Goal: Feedback & Contribution: Contribute content

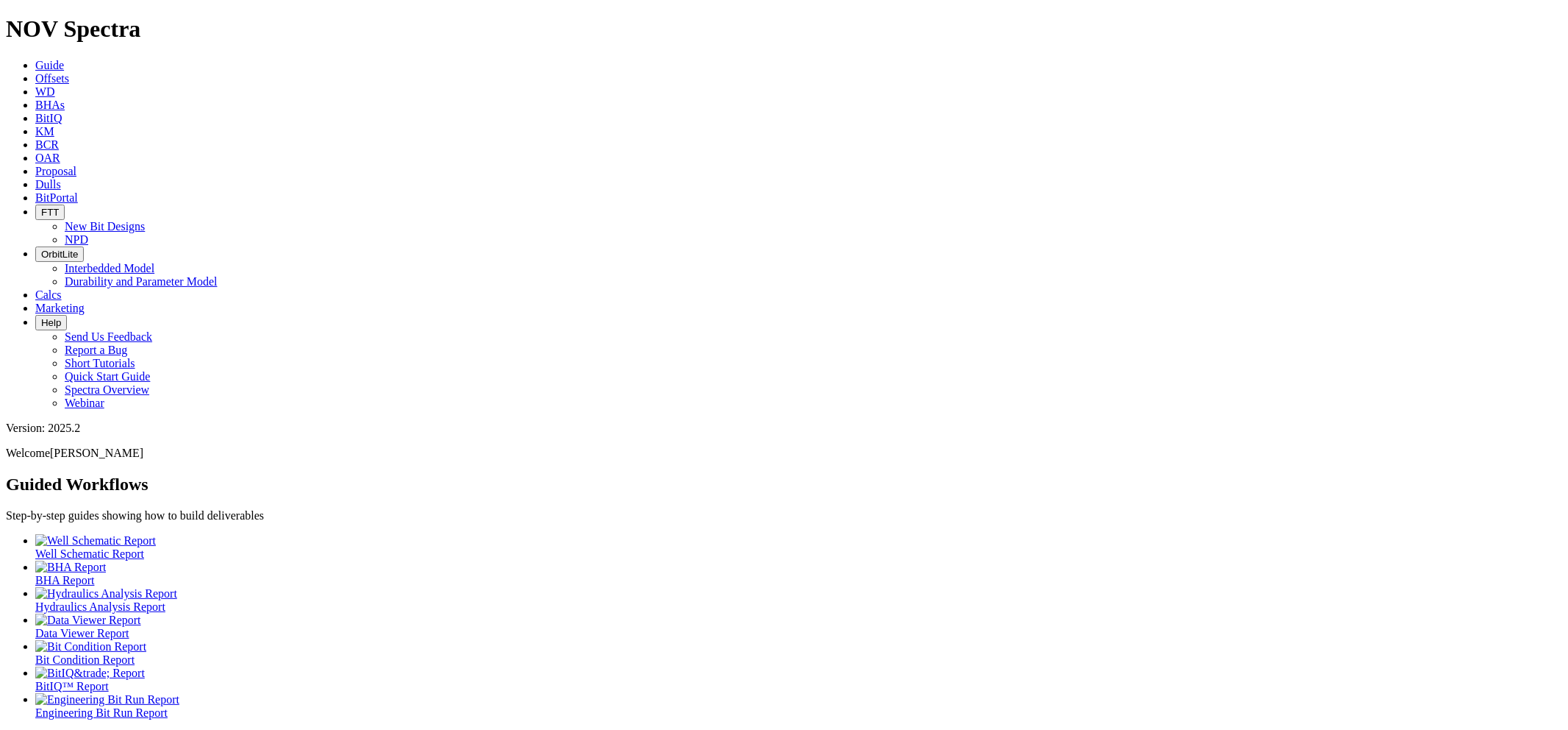
click at [61, 178] on link "Dulls" at bounding box center [49, 184] width 26 height 13
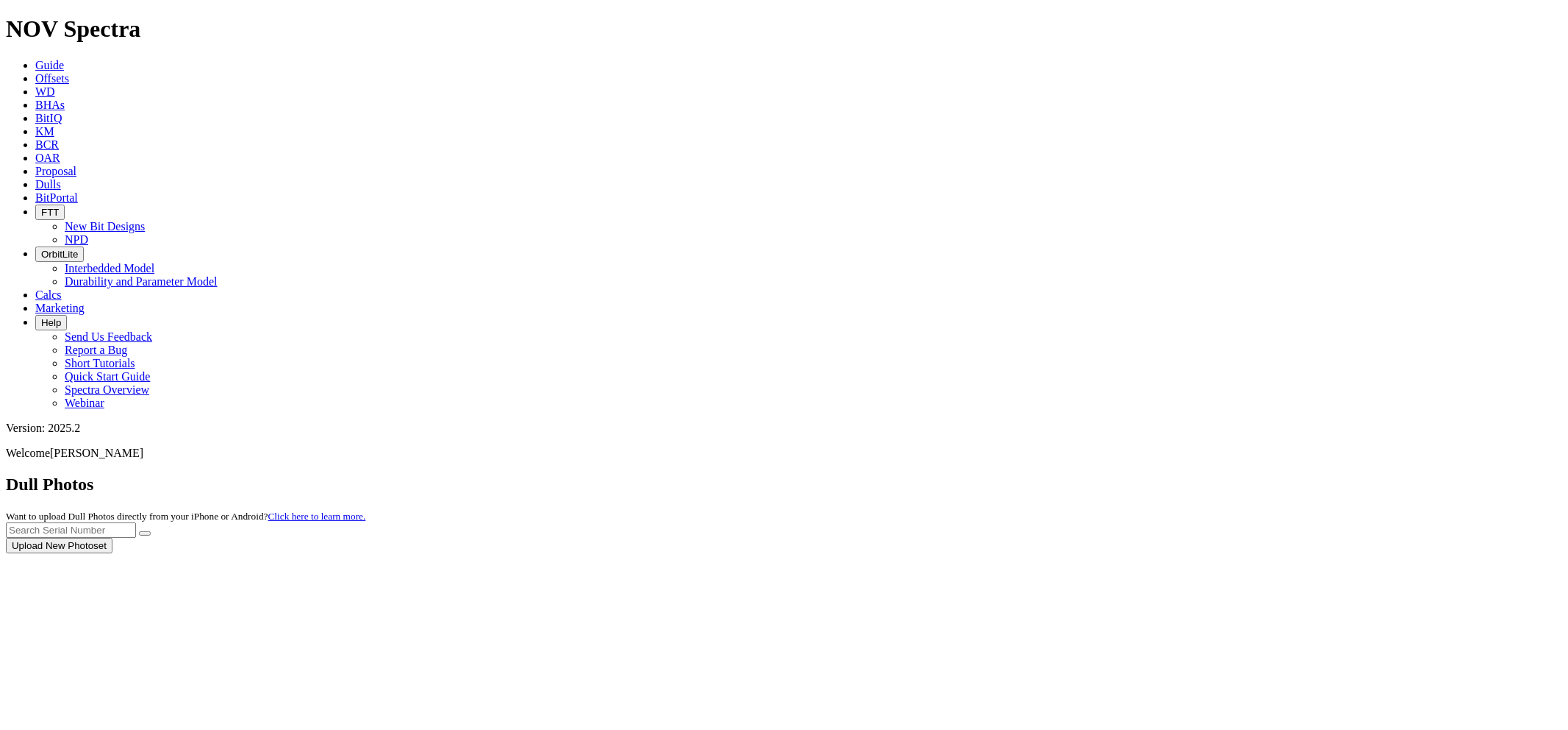
drag, startPoint x: 1270, startPoint y: 62, endPoint x: 1225, endPoint y: 67, distance: 45.3
click at [1225, 553] on div at bounding box center [784, 553] width 1556 height 0
click at [1225, 553] on div at bounding box center [784, 553] width 1556 height 0
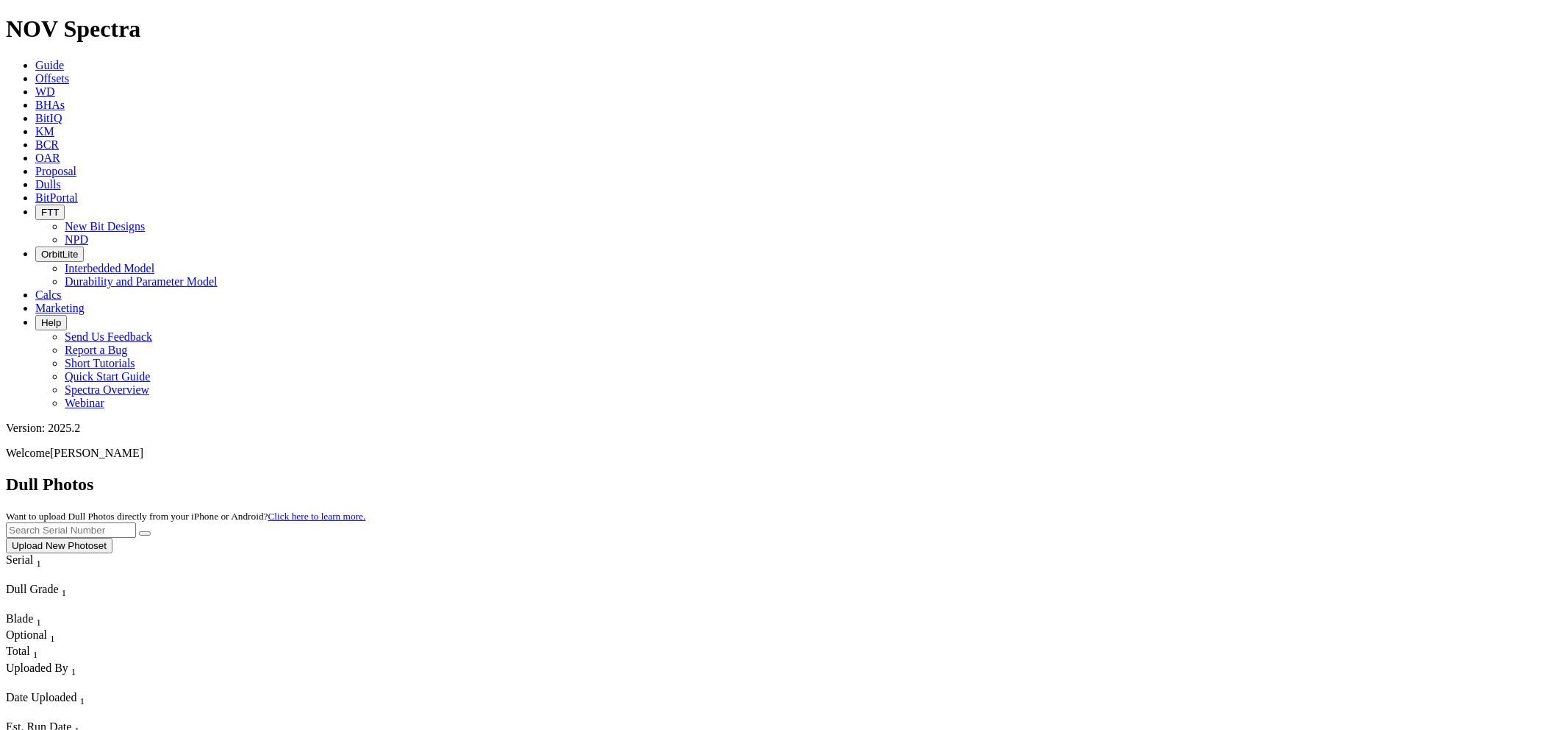
paste input "S319980"
type input "S319980"
click at [139, 531] on button "submit" at bounding box center [145, 533] width 12 height 4
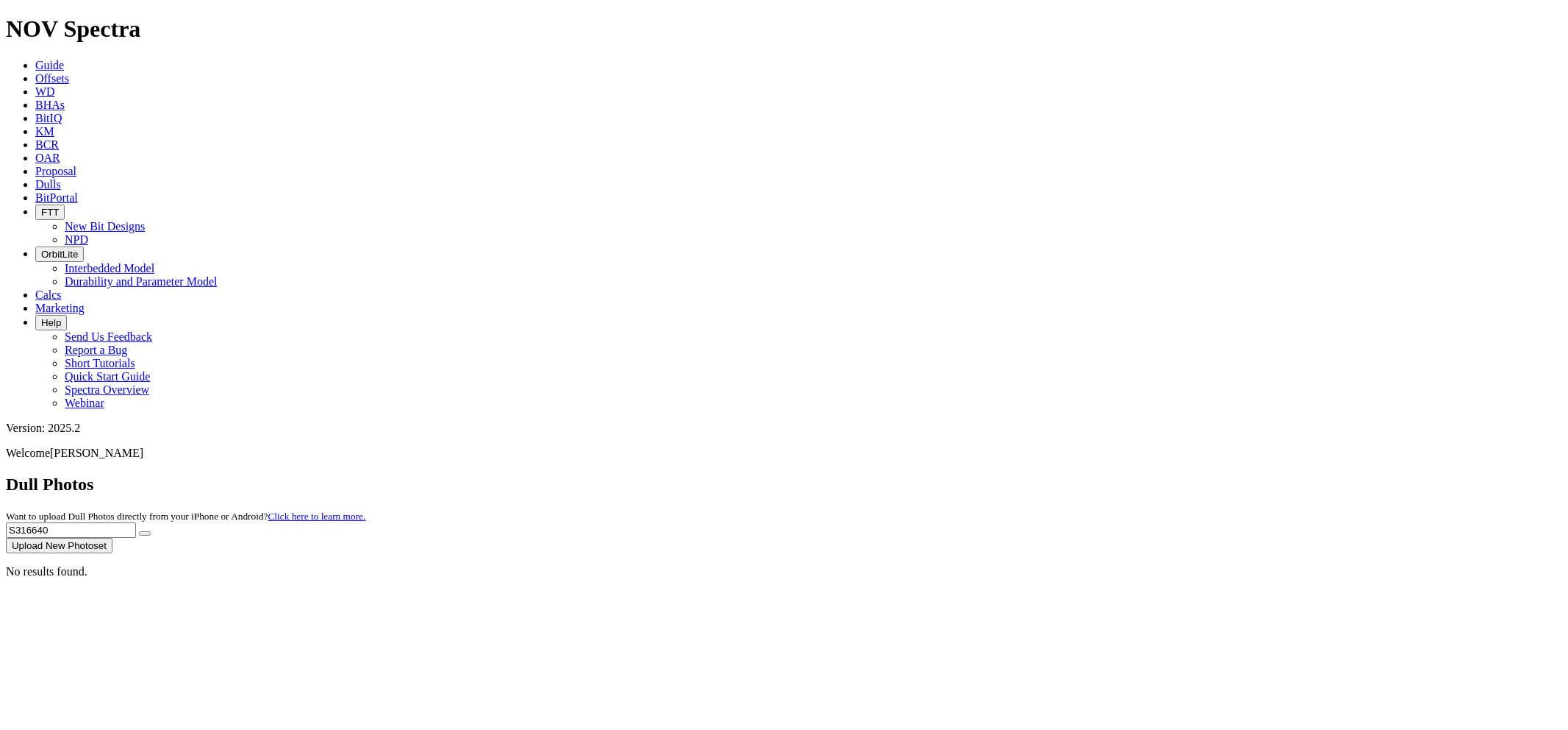
click at [113, 538] on button "Upload New Photoset" at bounding box center [59, 546] width 107 height 16
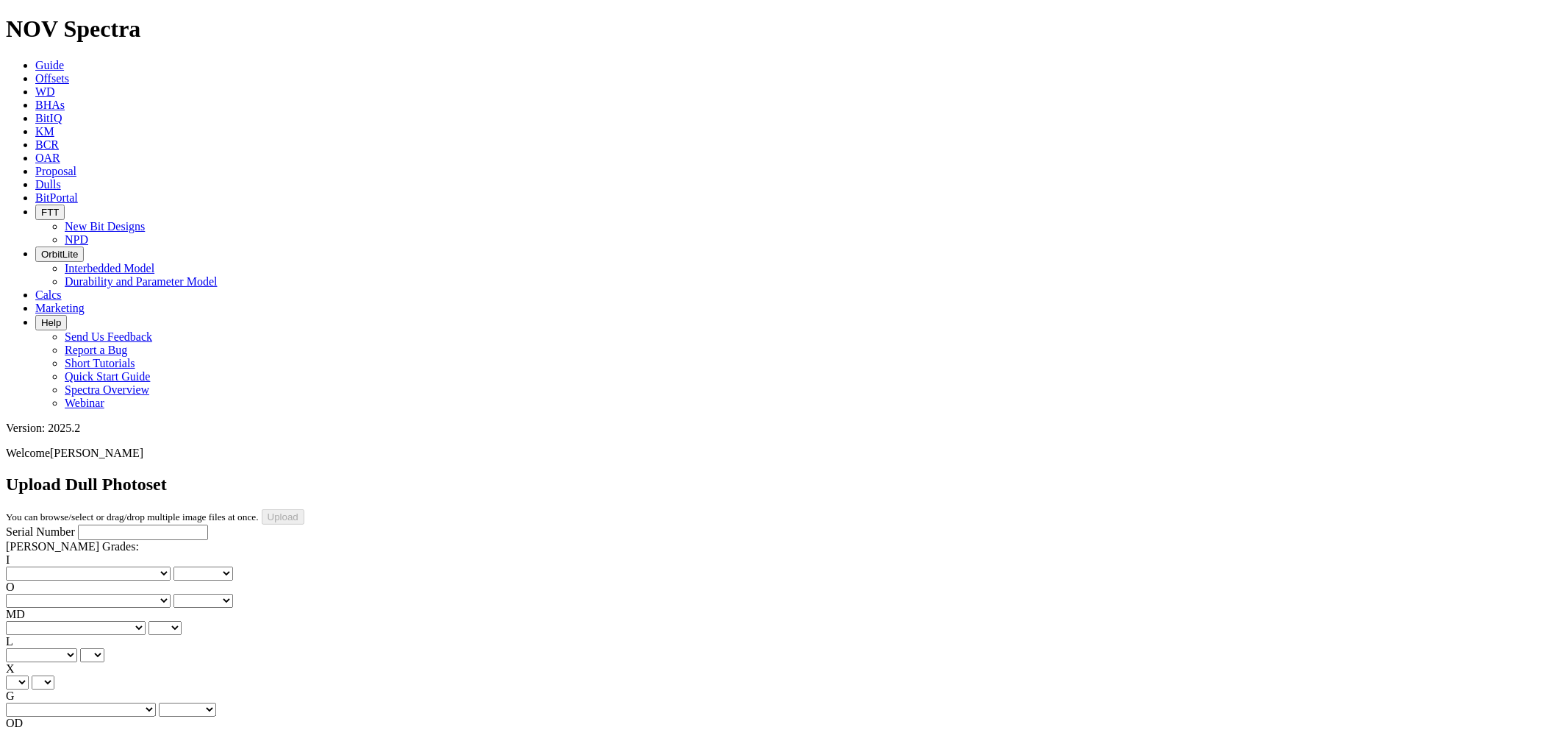
click at [111, 524] on input "Serial Number" at bounding box center [143, 532] width 130 height 16
paste input "S316640"
type input "S316640"
click at [76, 567] on select "No lost, worn or damaged cutters 0 1 2 3 4 5 6 7 8 No diamond table left on any…" at bounding box center [88, 574] width 164 height 14
select select "number:1"
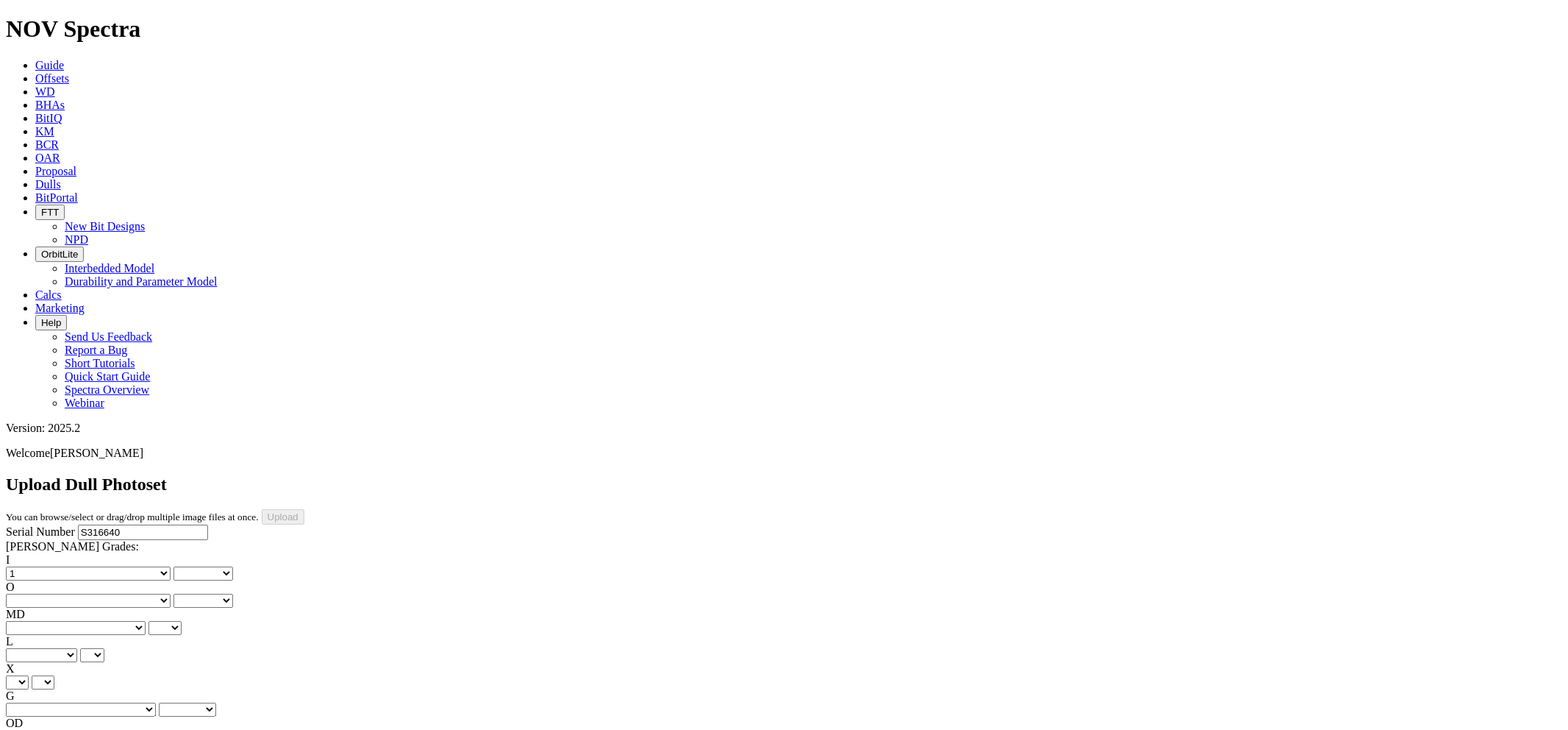
click at [30, 567] on select "No lost, worn or damaged cutters 0 1 2 3 4 5 6 7 8 No diamond table left on any…" at bounding box center [88, 574] width 164 height 14
select select "number:1"
click at [155, 593] on select "No lost, worn or damaged cutters 0 1 2 3 4 5 6 7 8 No diamond table left on any…" at bounding box center [88, 600] width 164 height 14
select select "number:1"
click at [104, 593] on select "No lost, worn or damaged cutters 0 1 2 3 4 5 6 7 8 No diamond table left on any…" at bounding box center [88, 600] width 164 height 14
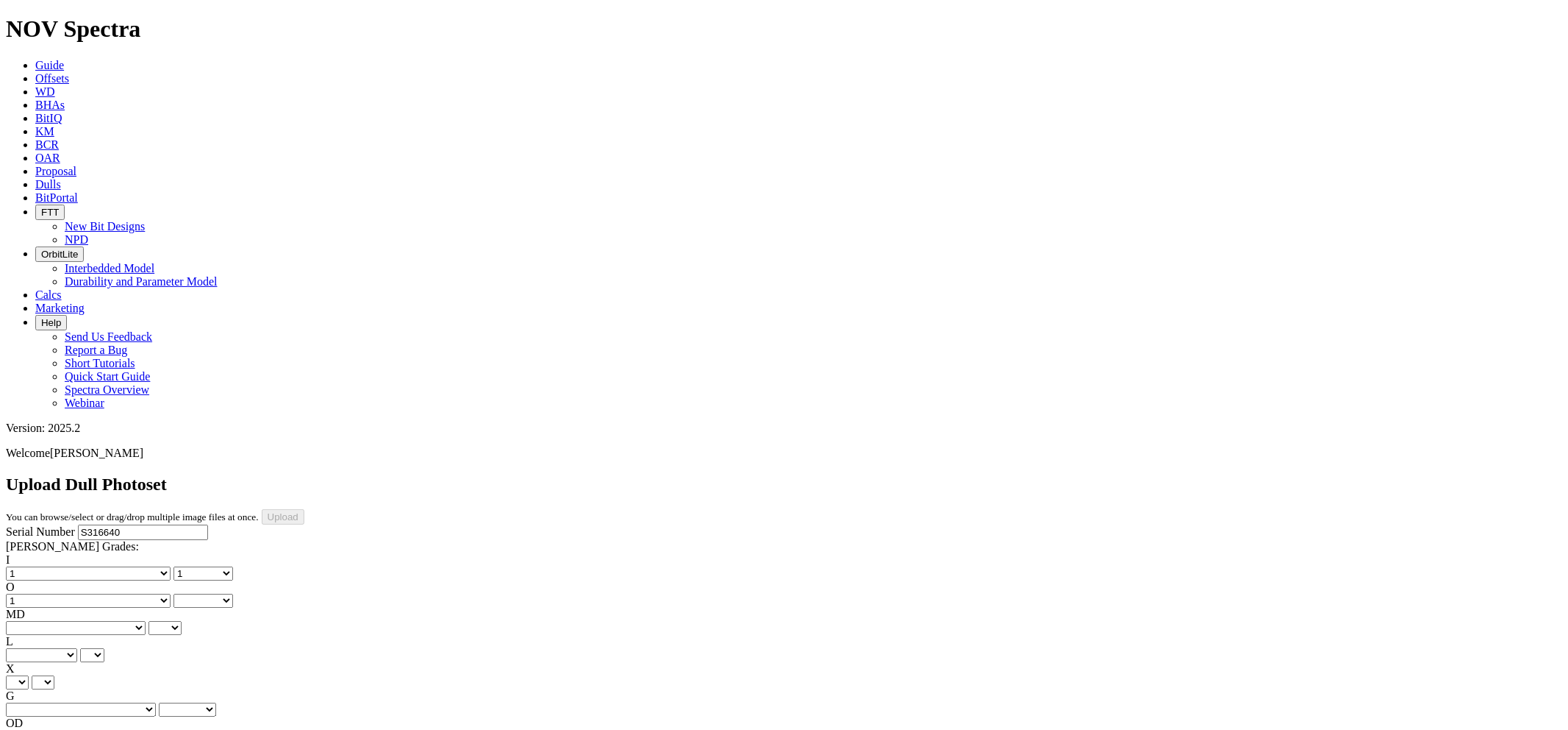
select select "number:1"
click at [85, 621] on select "BF - Bond Failure BT - Broken Teeth/Cutters BU - Balled Up Bit CR - Cored CT - …" at bounding box center [75, 628] width 140 height 14
select select "string:WT"
click at [30, 621] on select "BF - Bond Failure BT - Broken Teeth/Cutters BU - Balled Up Bit CR - Cored CT - …" at bounding box center [75, 628] width 140 height 14
select select "string:WT"
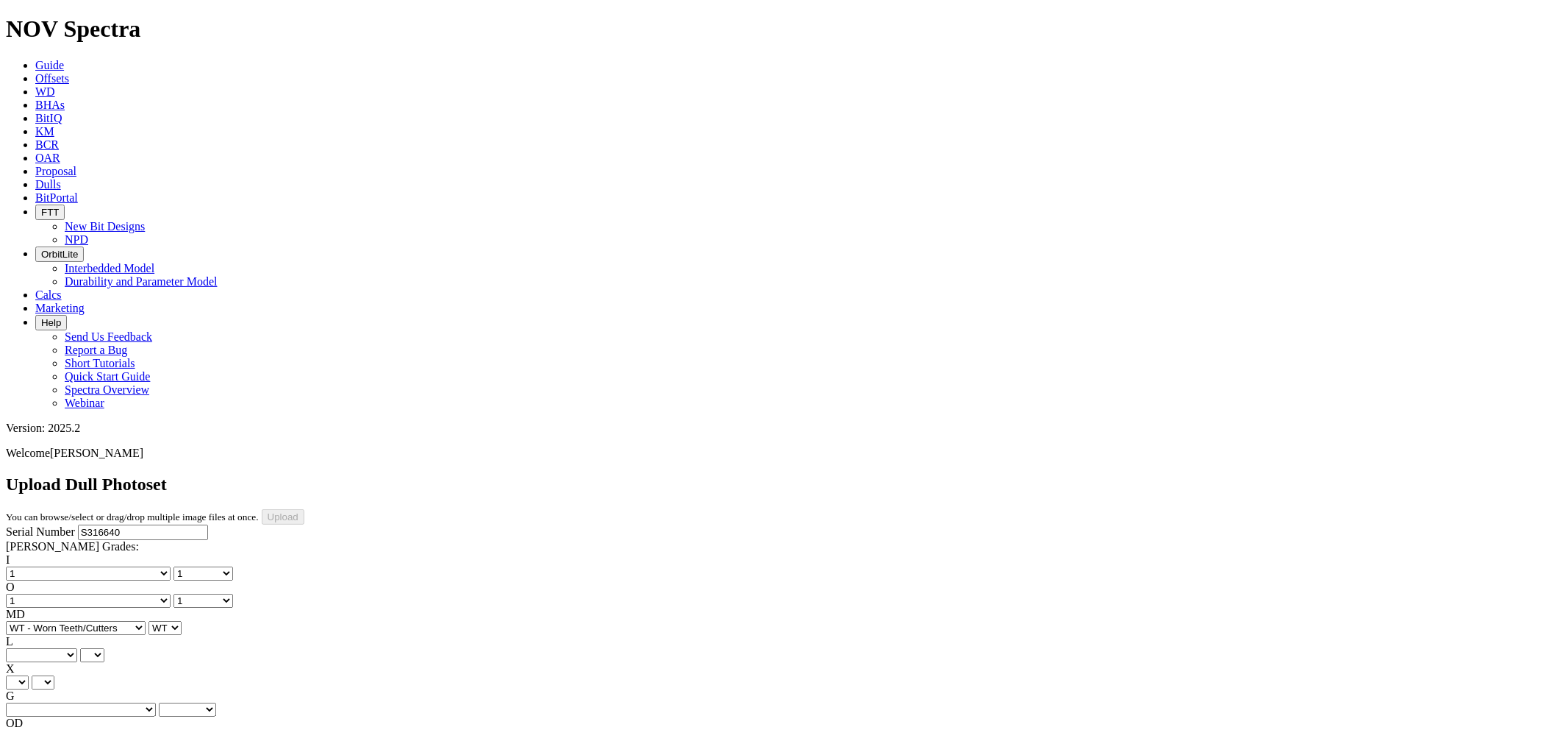
click at [77, 648] on select "A - All C - Cone G - Gauge N - Nose S - Shoulder T - Taper" at bounding box center [42, 655] width 71 height 14
select select "string:A"
click at [77, 648] on select "A - All C - Cone G - Gauge N - Nose S - Shoulder T - Taper" at bounding box center [42, 655] width 71 height 14
select select "string:A"
click at [29, 676] on select "X" at bounding box center [17, 682] width 23 height 14
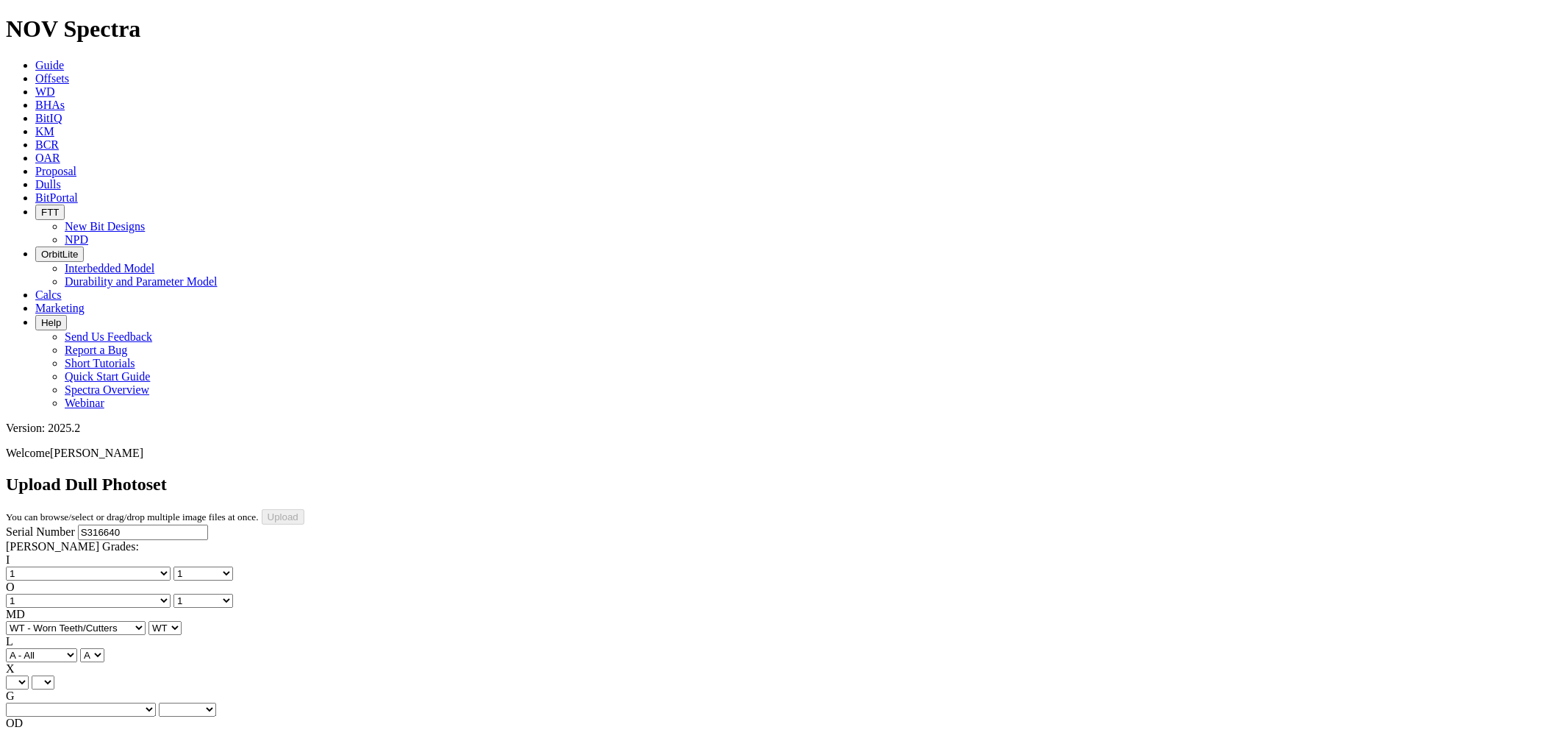
select select "string:X"
click at [29, 676] on select "X" at bounding box center [17, 682] width 23 height 14
select select "string:X"
click at [160, 689] on div "G Unknown I - In Gauge 1 - 1/16 in Undergauge" 2 - 2/16 in Undergauge = ⅛ in" 8…" at bounding box center [784, 702] width 1556 height 27
click at [155, 702] on select "Unknown I - In Gauge 1 - 1/16 in Undergauge" 2 - 2/16 in Undergauge = ⅛ in" 8 -…" at bounding box center [80, 709] width 149 height 14
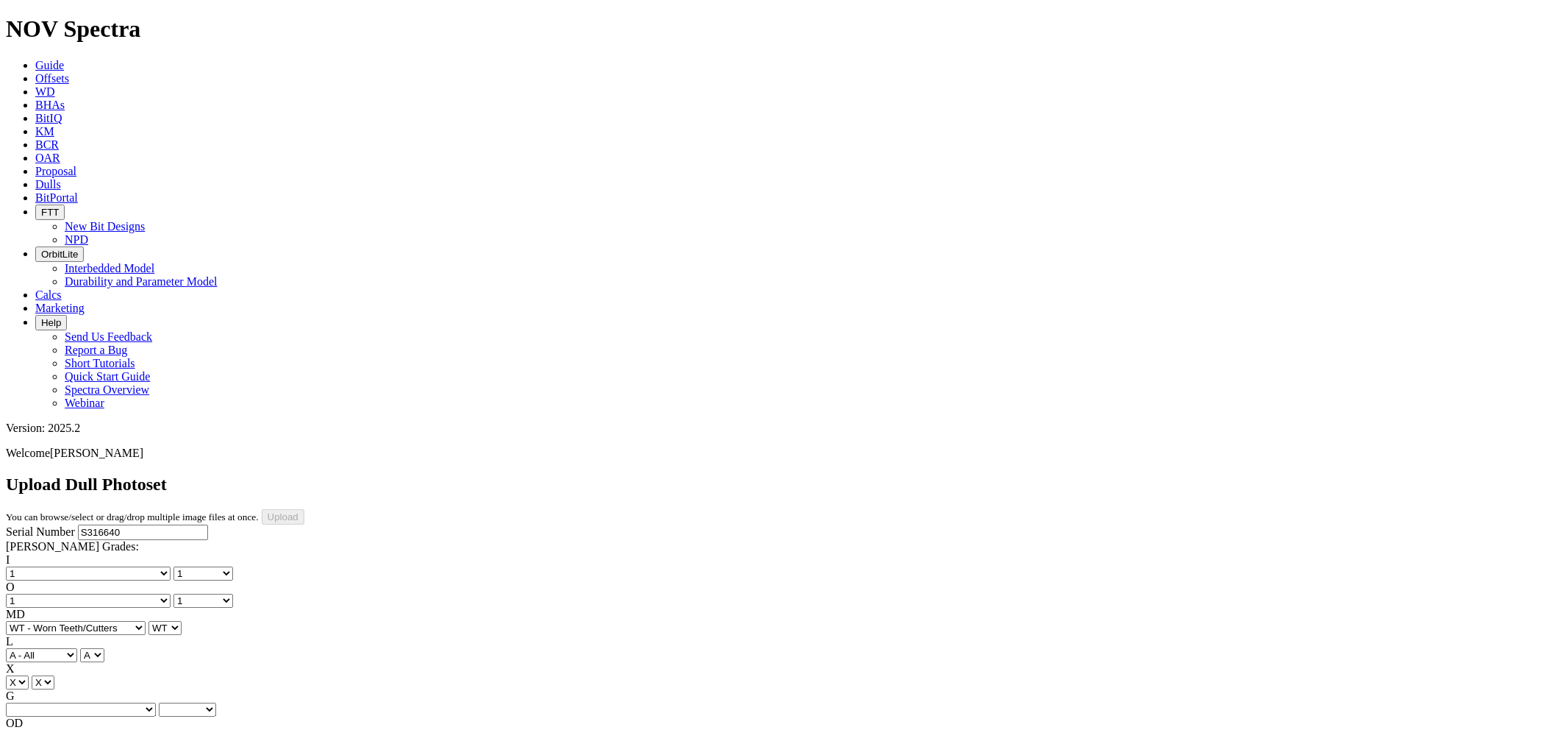
select select "string:I"
click at [104, 702] on select "Unknown I - In Gauge 1 - 1/16 in Undergauge" 2 - 2/16 in Undergauge = ⅛ in" 8 -…" at bounding box center [80, 709] width 149 height 14
select select "string:I"
click at [71, 729] on select "BF - Bond Failure BT - Broken Teeth/Cutters BU - Balled Up Bit CR - Cored CT - …" at bounding box center [75, 737] width 140 height 14
select select "string:BT"
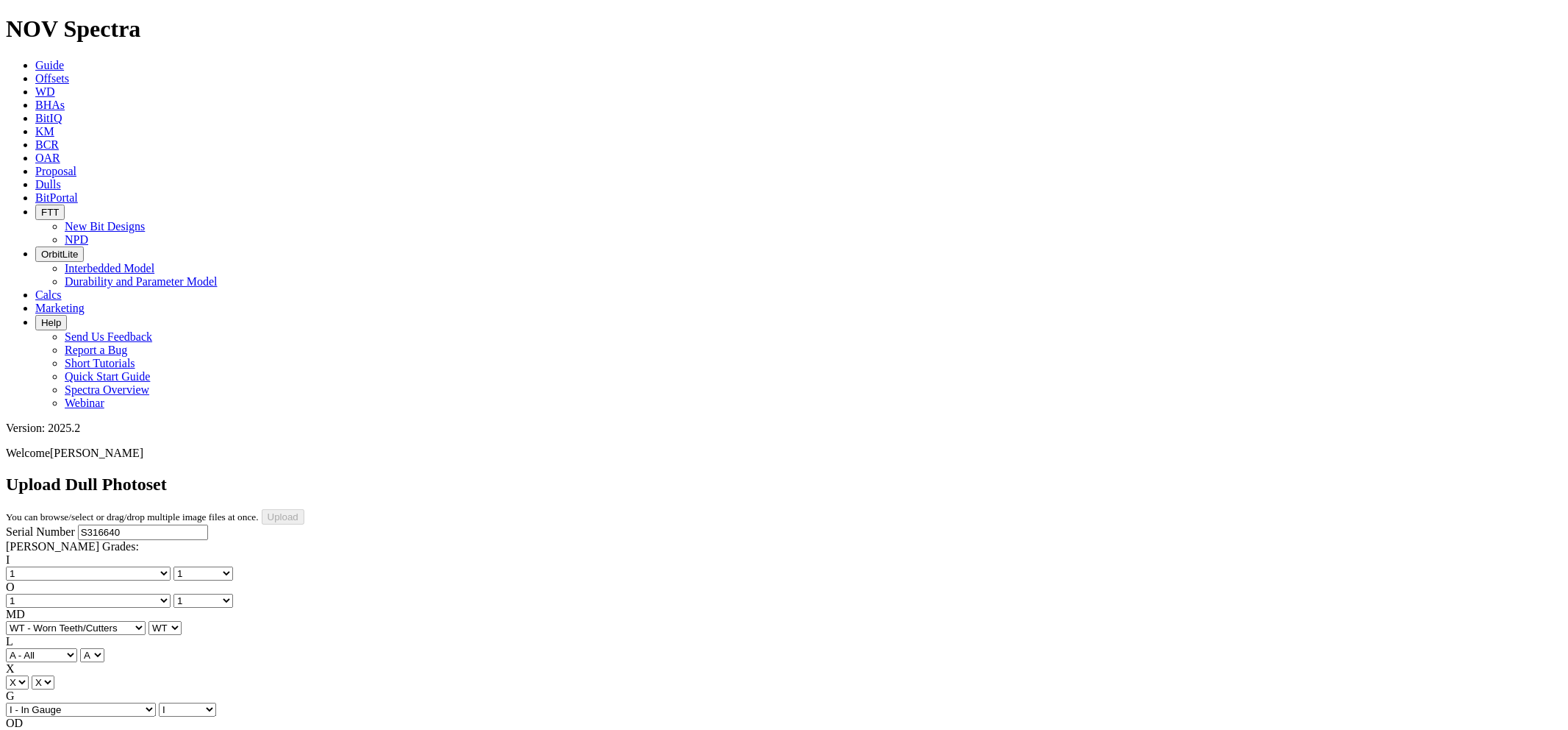
click at [30, 729] on select "BF - Bond Failure BT - Broken Teeth/Cutters BU - Balled Up Bit CR - Cored CT - …" at bounding box center [75, 737] width 140 height 14
select select "string:BT"
select select "string:TD"
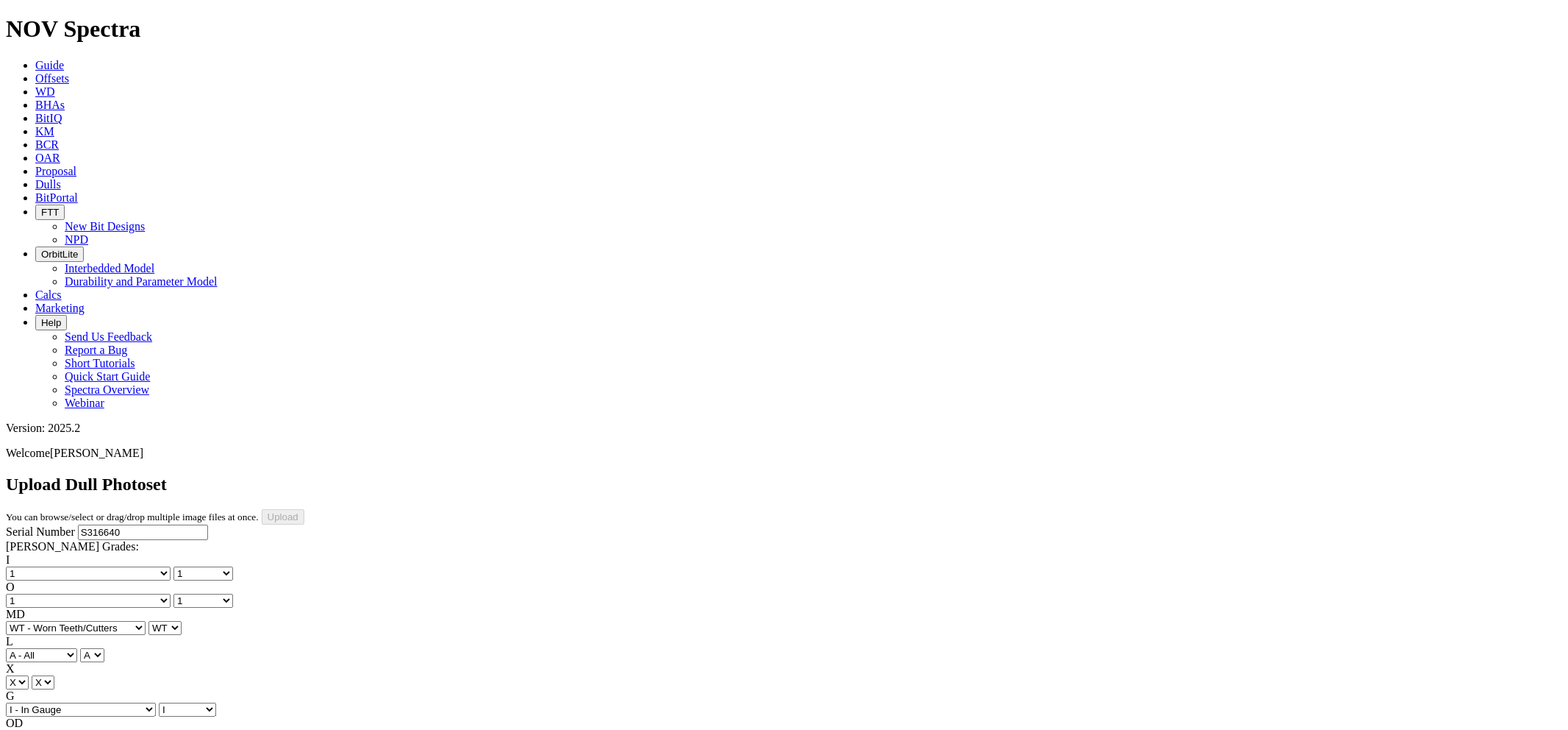
select select "string:TD"
type input "9/18/25"
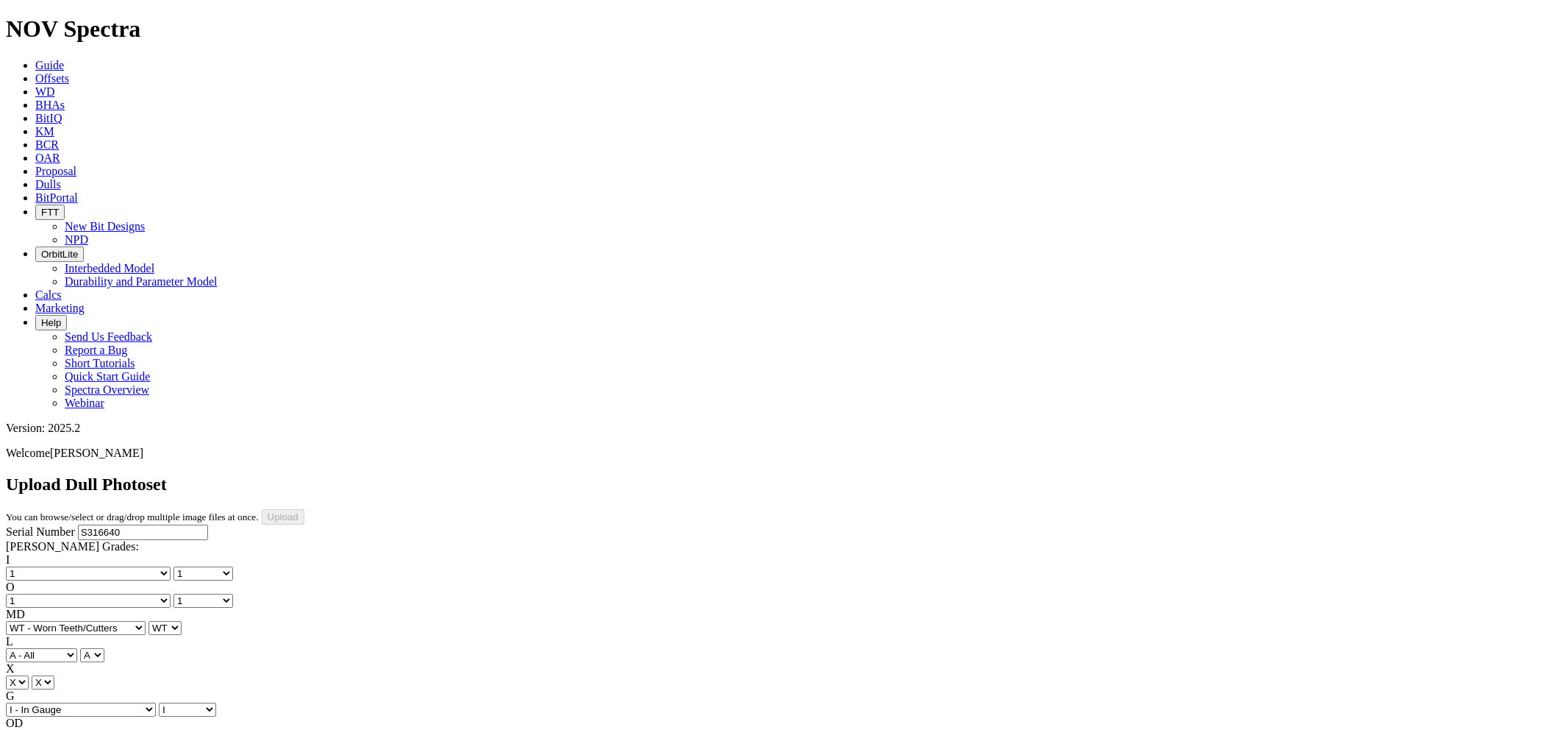
select select "string:IsoPhoto"
select select "number:1"
select select "string:WT"
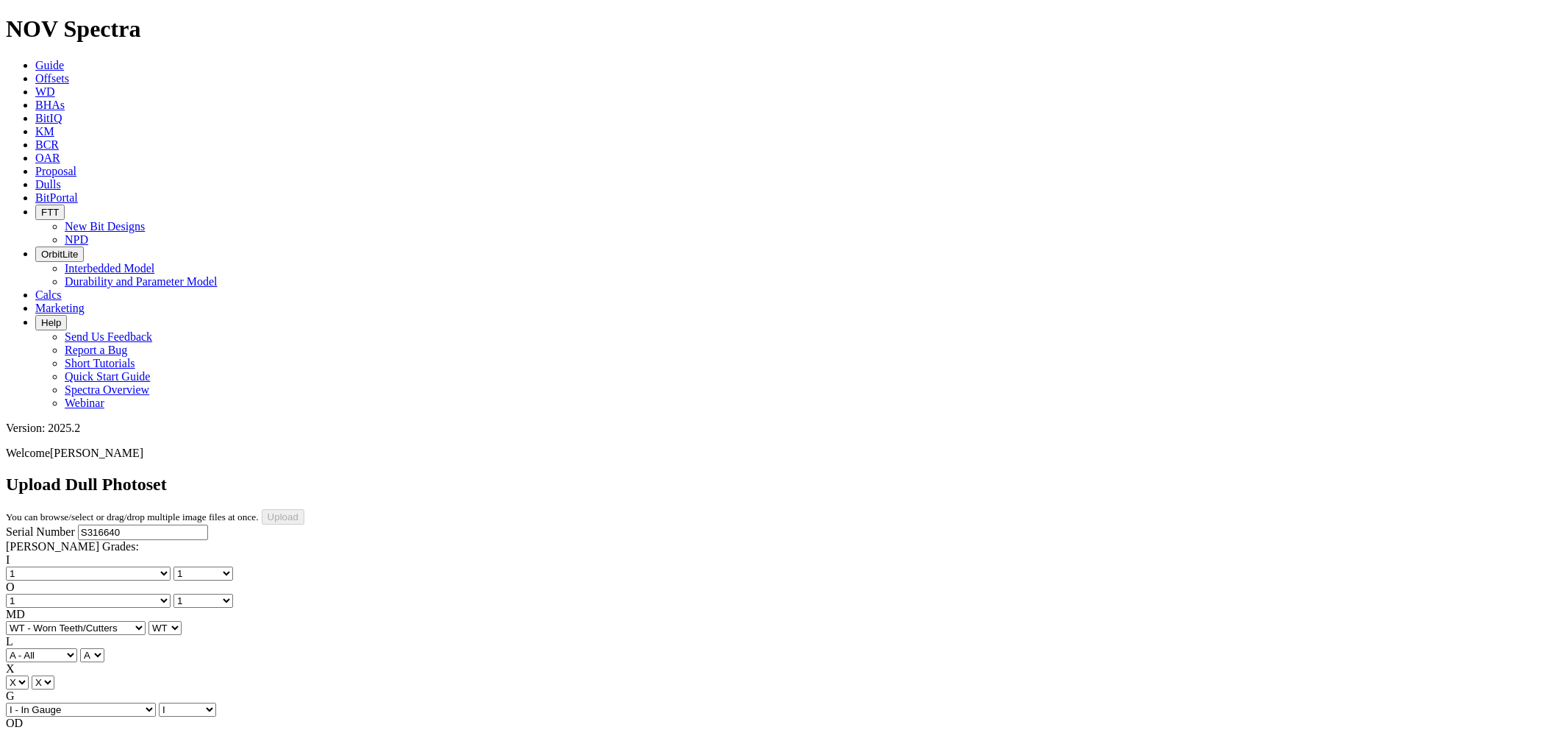
select select "string:I"
select select "string:BT"
select select "string:TD"
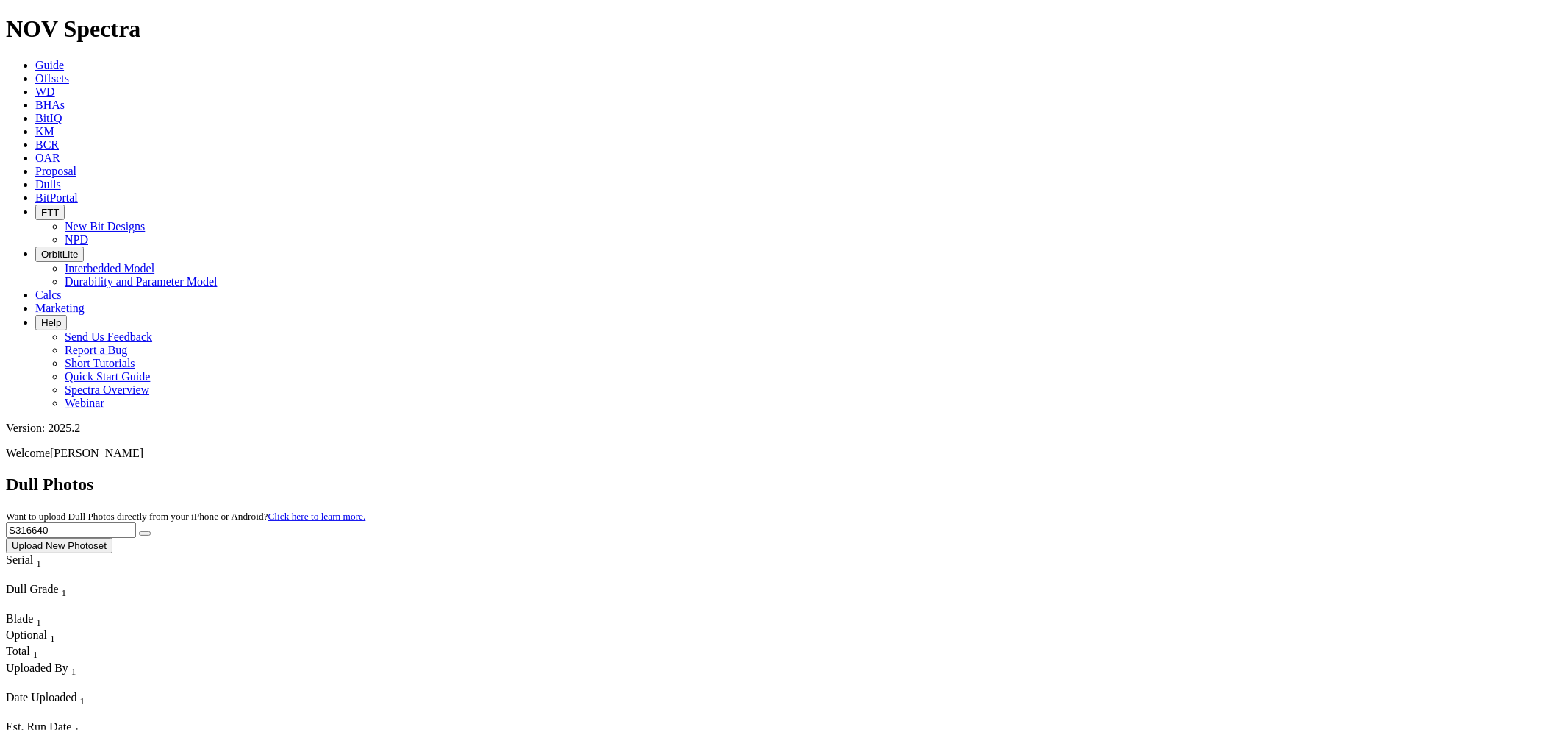
drag, startPoint x: 1267, startPoint y: 67, endPoint x: 1188, endPoint y: 61, distance: 79.2
click at [1180, 474] on div "Dull Photos Want to upload Dull Photos directly from your iPhone or Android? Cl…" at bounding box center [784, 513] width 1556 height 78
paste input "08413"
click at [139, 531] on button "submit" at bounding box center [145, 533] width 12 height 4
click at [136, 522] on input "S308413." at bounding box center [70, 530] width 130 height 16
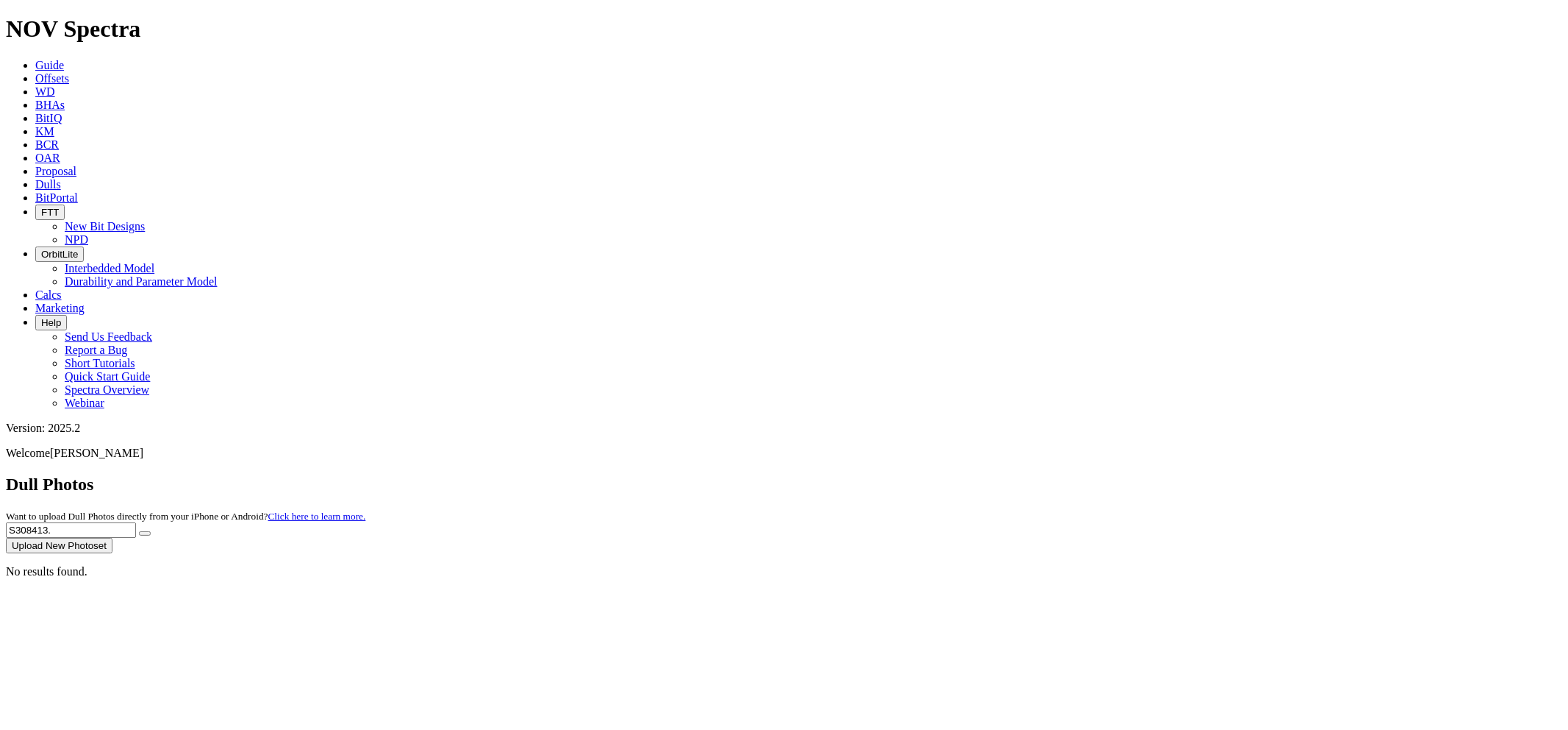
type input "S308413"
click at [139, 531] on button "submit" at bounding box center [145, 533] width 12 height 4
click at [150, 531] on button "submit" at bounding box center [145, 533] width 12 height 4
click at [136, 522] on input "S308413" at bounding box center [70, 530] width 130 height 16
click at [139, 531] on button "submit" at bounding box center [145, 533] width 12 height 4
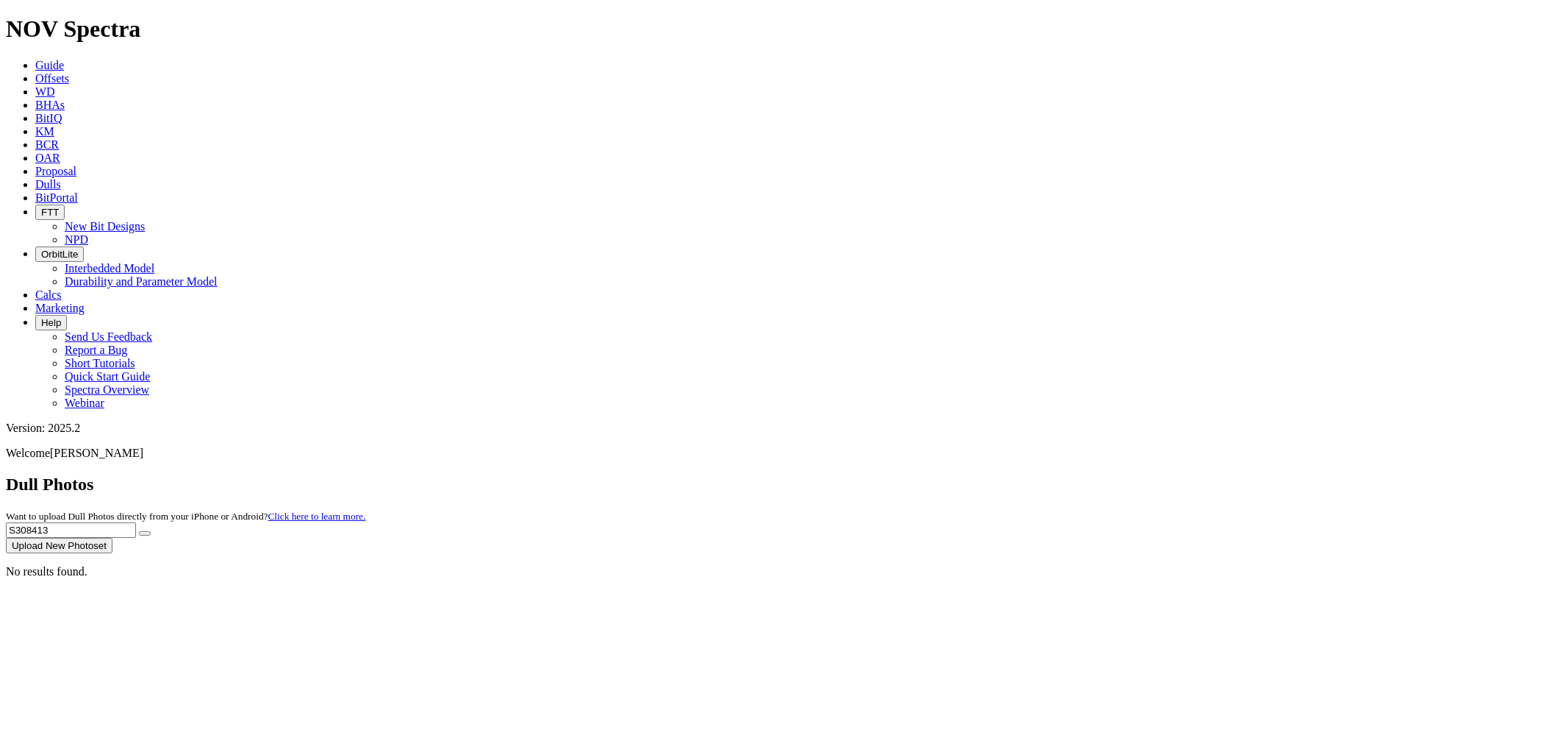
click at [136, 522] on input "S308413" at bounding box center [70, 530] width 130 height 16
drag, startPoint x: 1274, startPoint y: 61, endPoint x: 1174, endPoint y: 70, distance: 100.4
click at [1174, 474] on div "Dull Photos Want to upload Dull Photos directly from your iPhone or Android? Cl…" at bounding box center [784, 513] width 1556 height 78
click at [113, 538] on button "Upload New Photoset" at bounding box center [59, 546] width 107 height 16
paste input "S308413"
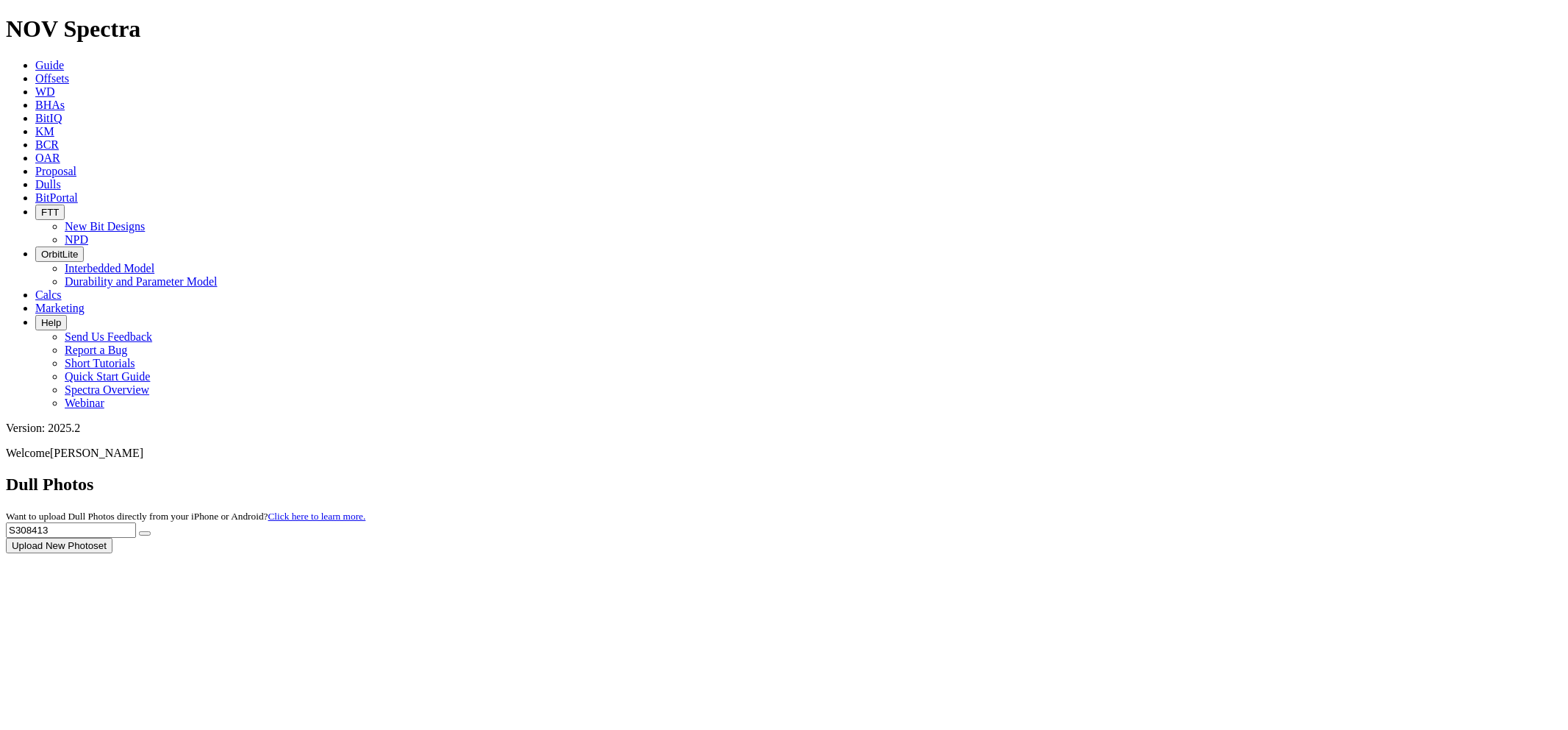
type input "S308413"
click at [139, 531] on button "submit" at bounding box center [145, 533] width 12 height 4
click at [150, 531] on button "submit" at bounding box center [145, 533] width 12 height 4
click at [145, 533] on icon "submit" at bounding box center [145, 533] width 0 height 0
drag, startPoint x: 1302, startPoint y: 61, endPoint x: 1195, endPoint y: 61, distance: 107.0
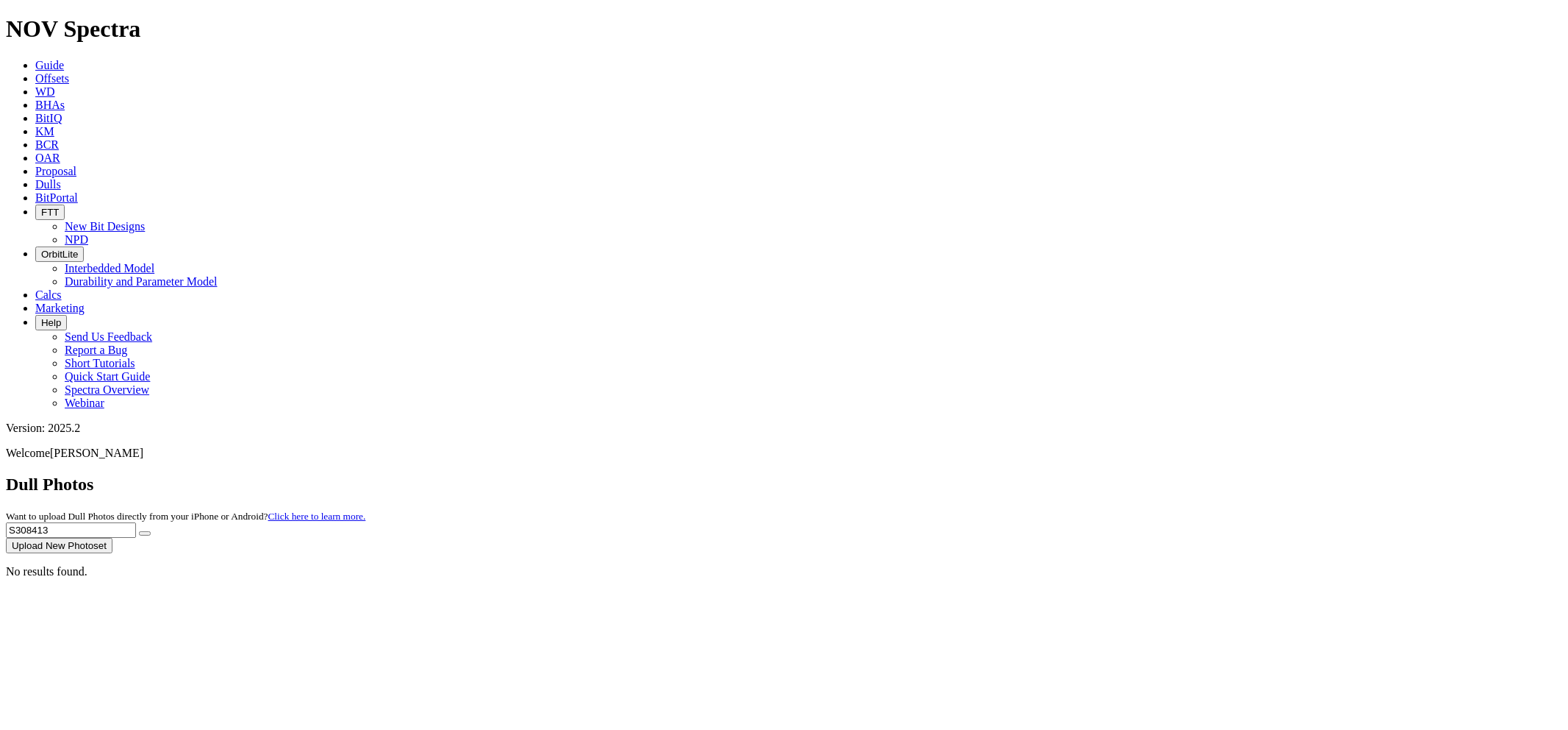
click at [1141, 474] on div "Dull Photos Want to upload Dull Photos directly from your iPhone or Android? Cl…" at bounding box center [784, 513] width 1556 height 78
click at [113, 538] on button "Upload New Photoset" at bounding box center [59, 546] width 107 height 16
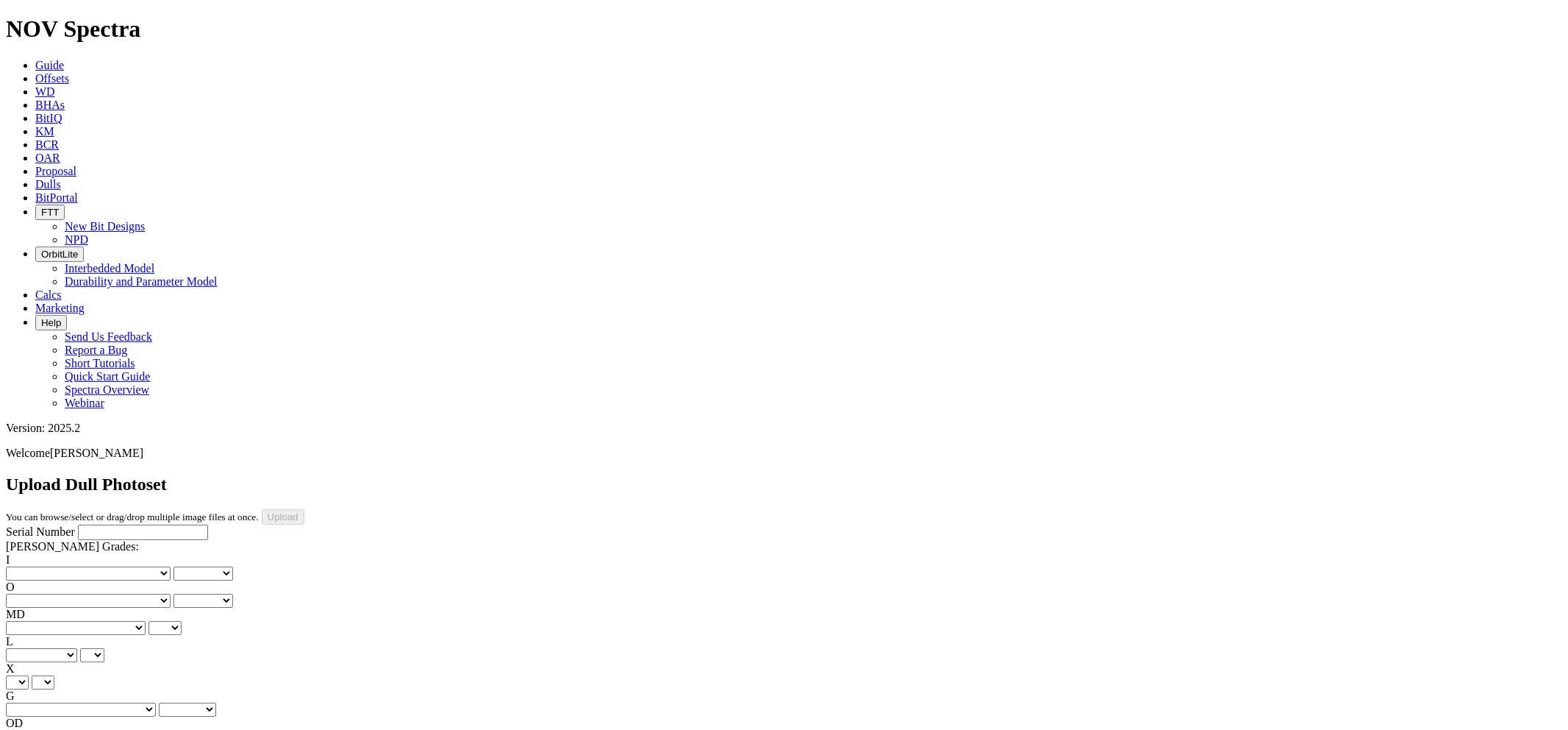
click at [106, 524] on input "Serial Number" at bounding box center [143, 532] width 130 height 16
paste input "S308413"
type input "S308413"
click at [84, 567] on select "No lost, worn or damaged cutters 0 1 2 3 4 5 6 7 8 No diamond table left on any…" at bounding box center [88, 574] width 164 height 14
select select "number:1"
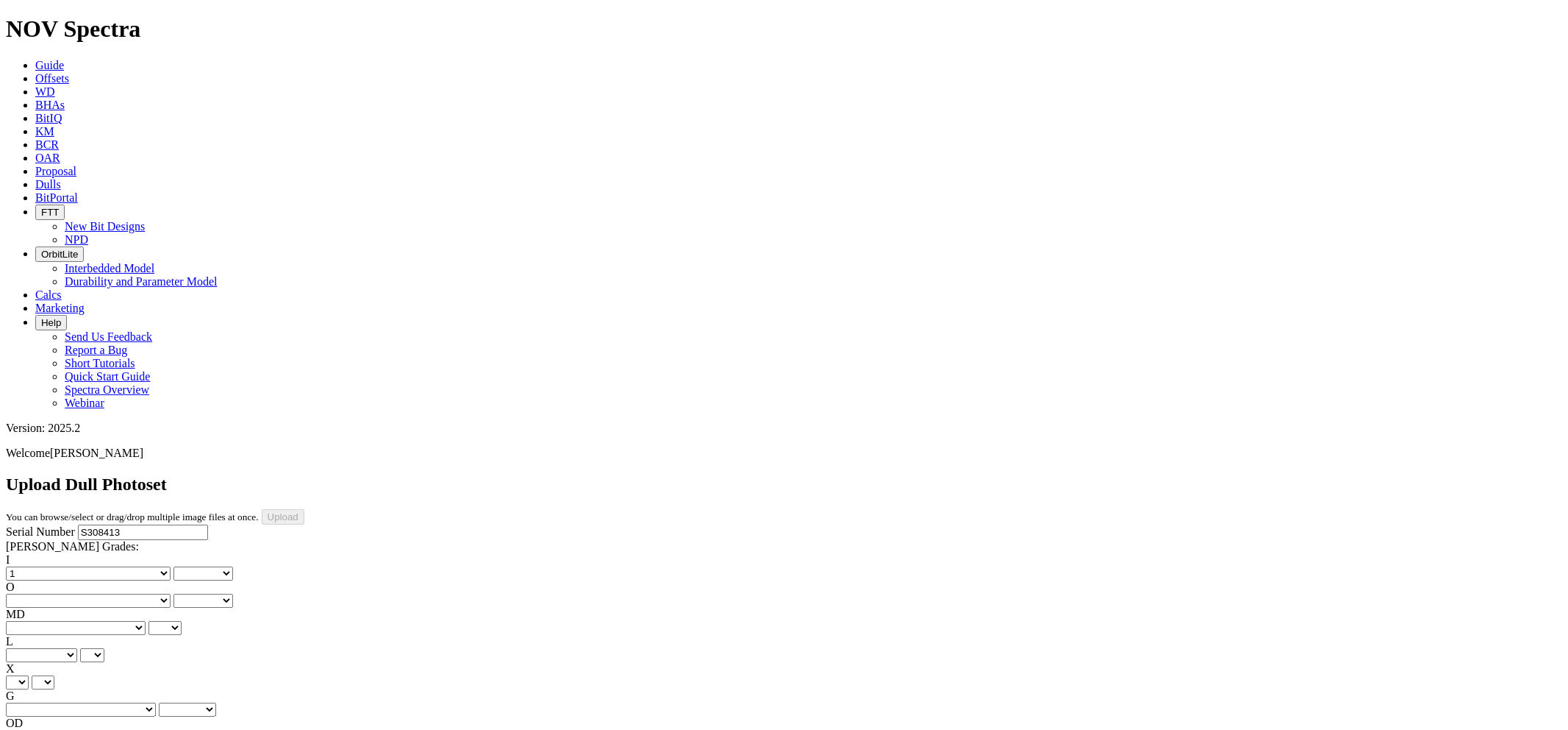
click at [30, 567] on select "No lost, worn or damaged cutters 0 1 2 3 4 5 6 7 8 No diamond table left on any…" at bounding box center [88, 574] width 164 height 14
select select "number:1"
click at [155, 593] on select "No lost, worn or damaged cutters 0 1 2 3 4 5 6 7 8 No diamond table left on any…" at bounding box center [88, 600] width 164 height 14
select select "number:1"
click at [104, 593] on select "No lost, worn or damaged cutters 0 1 2 3 4 5 6 7 8 No diamond table left on any…" at bounding box center [88, 600] width 164 height 14
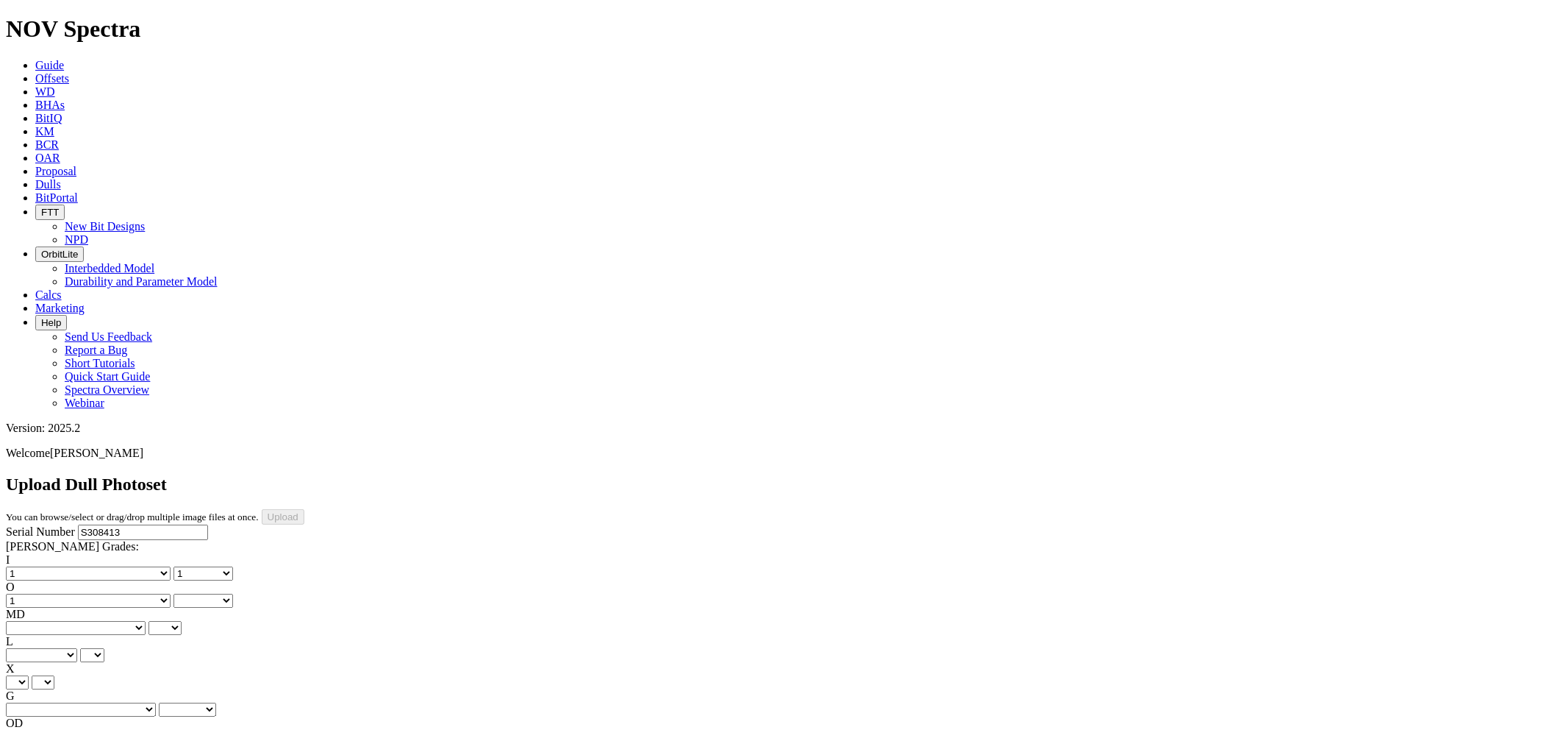
select select "number:1"
click at [79, 621] on select "BF - Bond Failure BT - Broken Teeth/Cutters BU - Balled Up Bit CR - Cored CT - …" at bounding box center [75, 628] width 140 height 14
select select "string:WT"
click at [30, 621] on select "BF - Bond Failure BT - Broken Teeth/Cutters BU - Balled Up Bit CR - Cored CT - …" at bounding box center [75, 628] width 140 height 14
select select "string:WT"
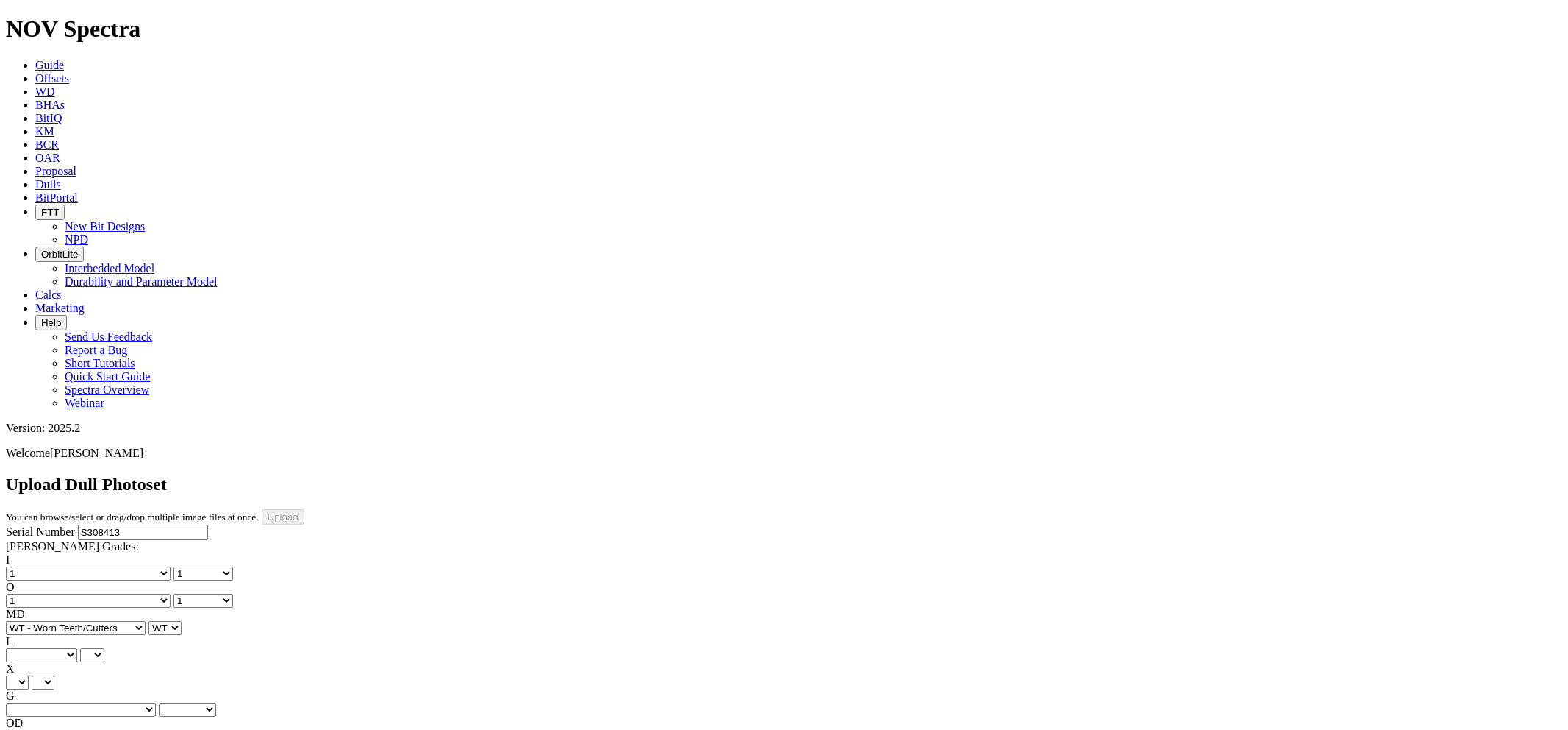
click at [77, 648] on select "A - All C - Cone G - Gauge N - Nose S - Shoulder T - Taper" at bounding box center [42, 655] width 71 height 14
select select "string:A"
click at [77, 648] on select "A - All C - Cone G - Gauge N - Nose S - Shoulder T - Taper" at bounding box center [42, 655] width 71 height 14
select select "string:A"
click at [29, 676] on select "X" at bounding box center [17, 682] width 23 height 14
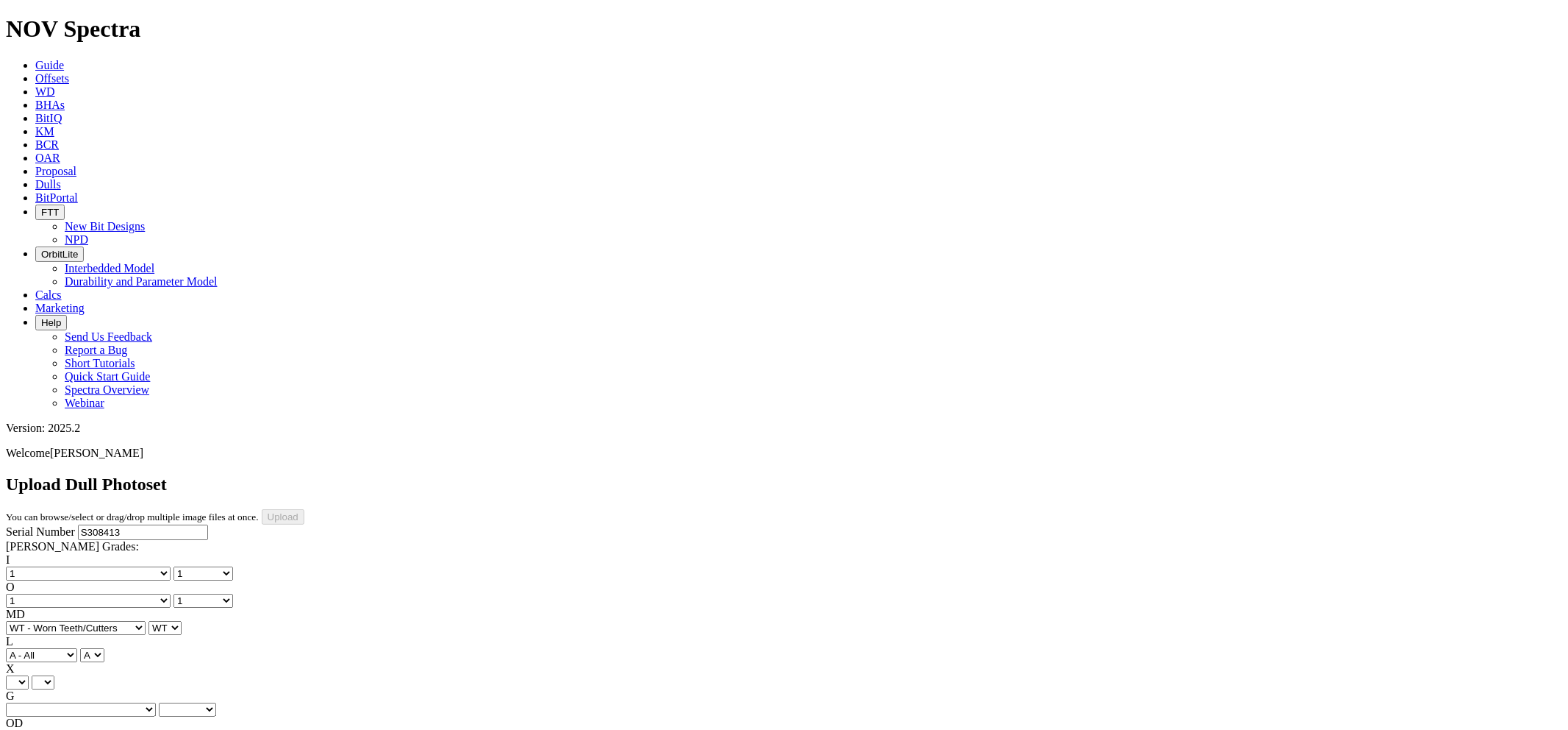
select select "string:X"
click at [29, 676] on select "X" at bounding box center [17, 682] width 23 height 14
select select "string:X"
click at [151, 702] on select "Unknown I - In Gauge 1 - 1/16 in Undergauge" 2 - 2/16 in Undergauge = ⅛ in" 8 -…" at bounding box center [80, 709] width 149 height 14
select select "string:I"
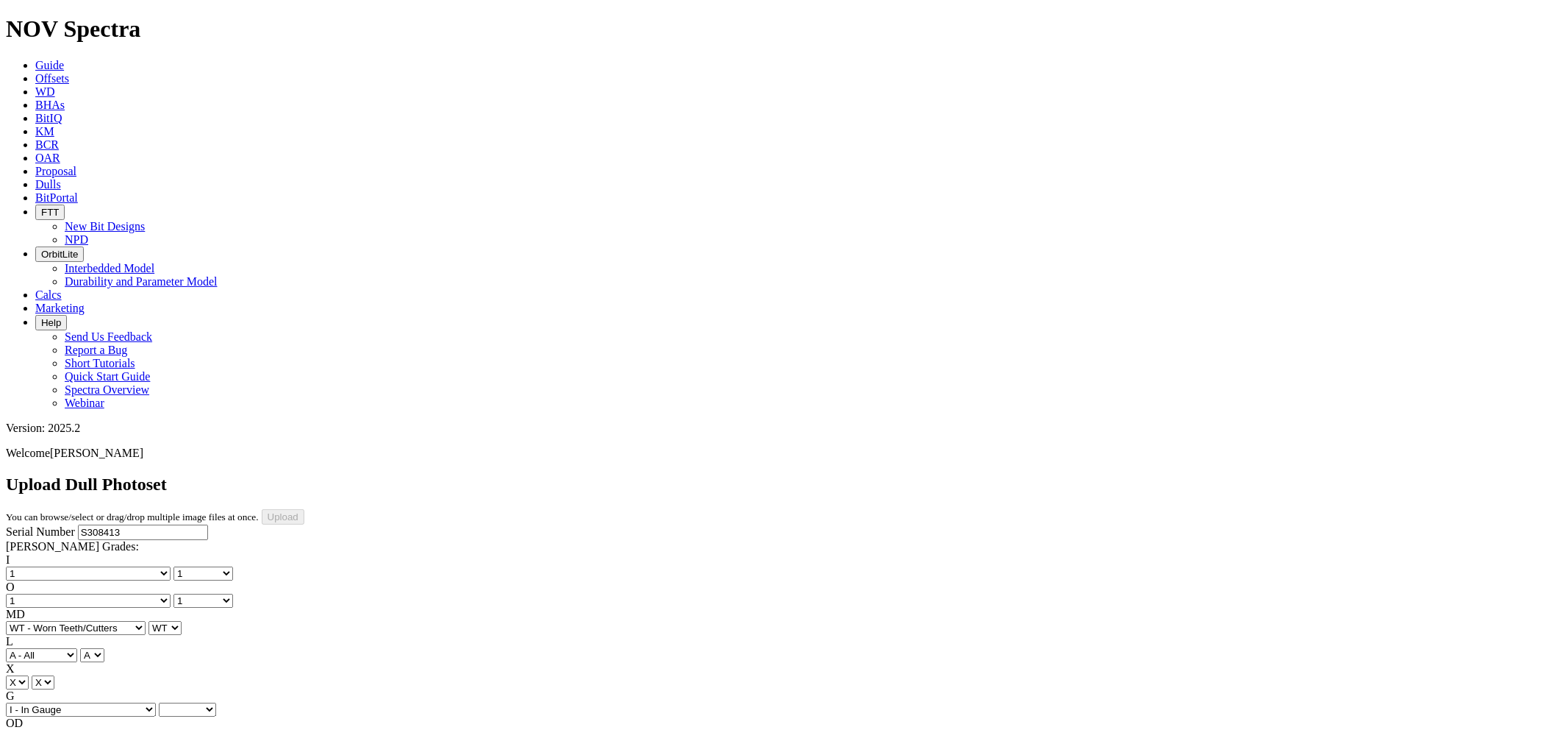
click at [104, 702] on select "Unknown I - In Gauge 1 - 1/16 in Undergauge" 2 - 2/16 in Undergauge = ⅛ in" 8 -…" at bounding box center [80, 709] width 149 height 14
select select "string:I"
click at [84, 729] on select "BF - Bond Failure BT - Broken Teeth/Cutters BU - Balled Up Bit CR - Cored CT - …" at bounding box center [75, 737] width 140 height 14
select select "string:CT"
click at [30, 729] on select "BF - Bond Failure BT - Broken Teeth/Cutters BU - Balled Up Bit CR - Cored CT - …" at bounding box center [75, 737] width 140 height 14
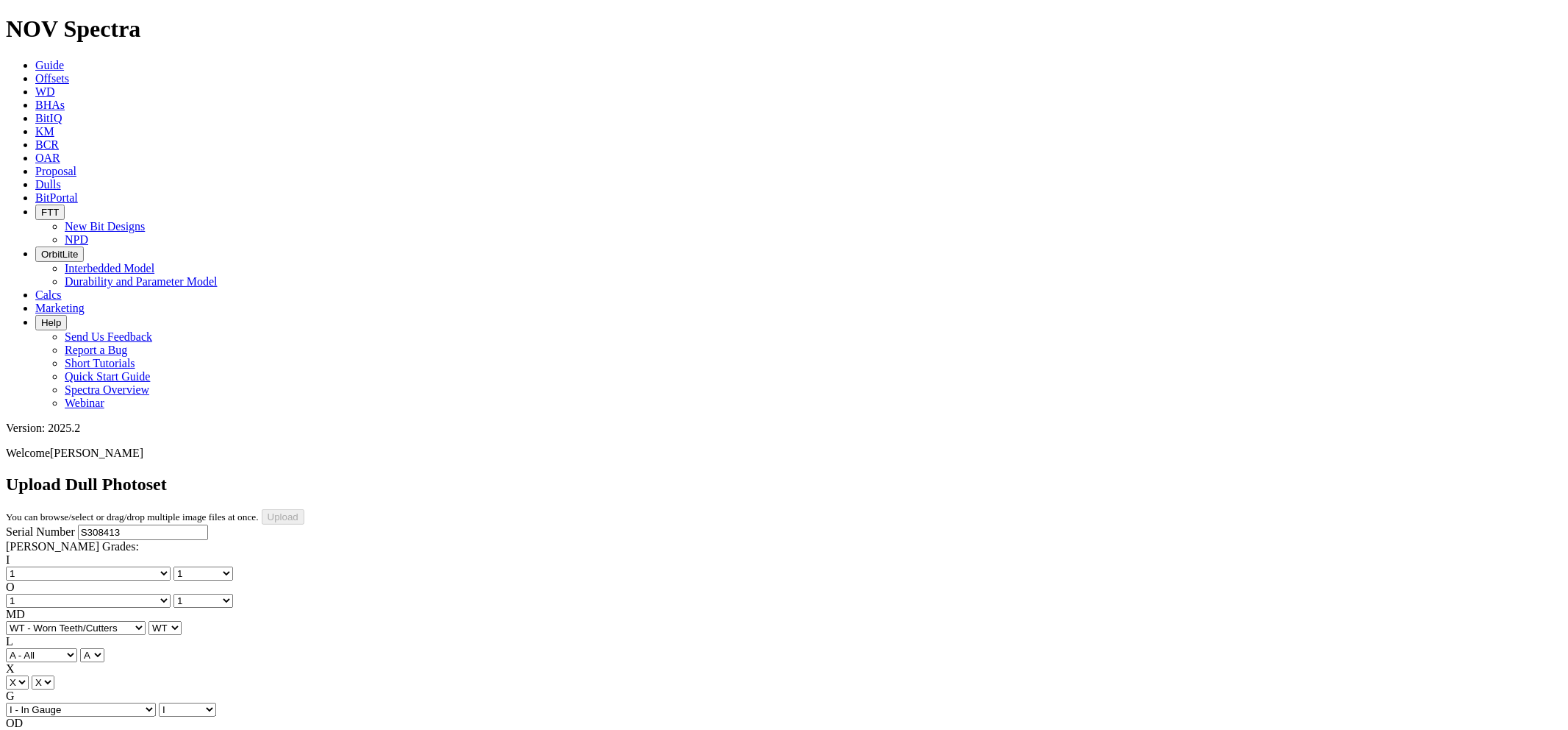
select select "string:CT"
select select "string:TD"
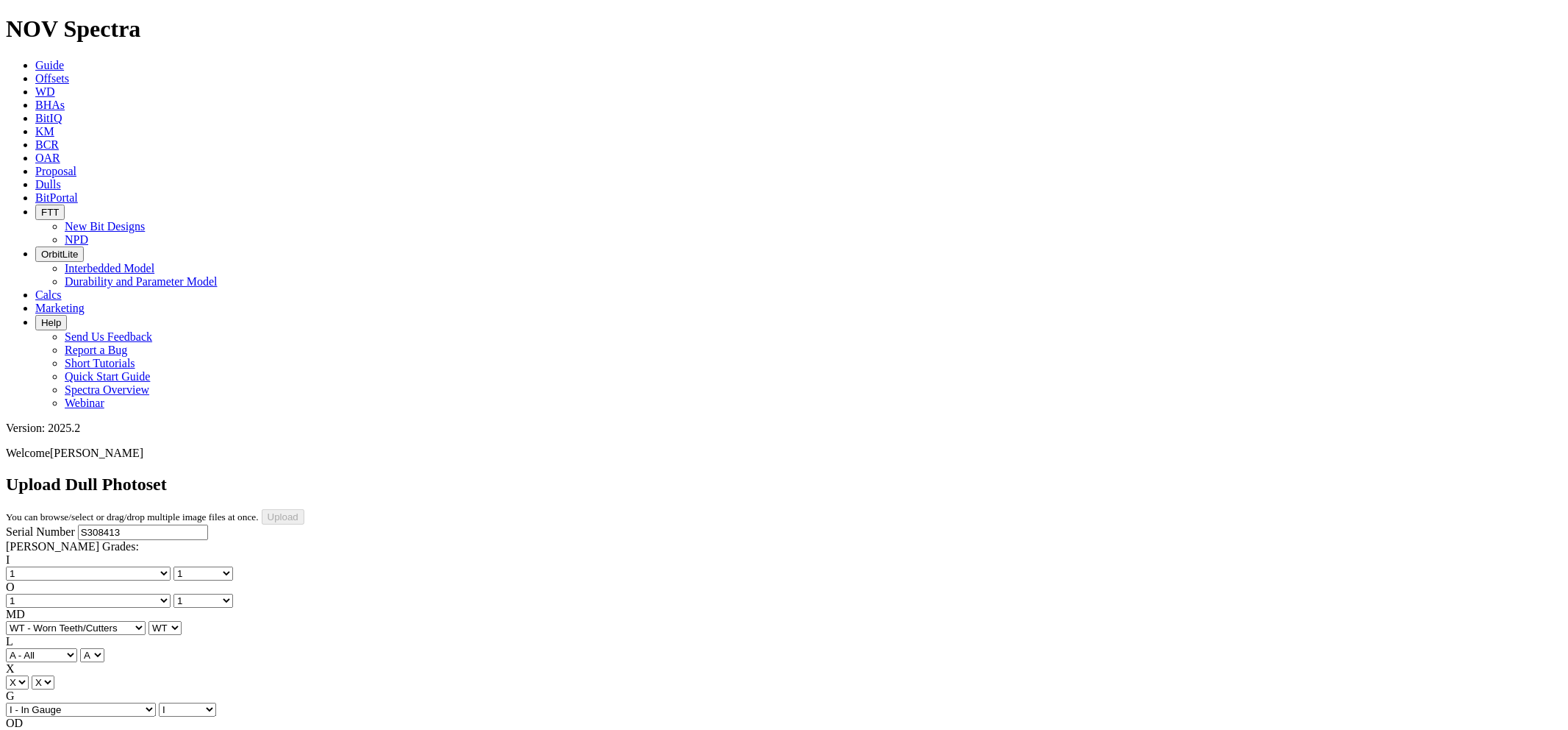
type input "9/20/25"
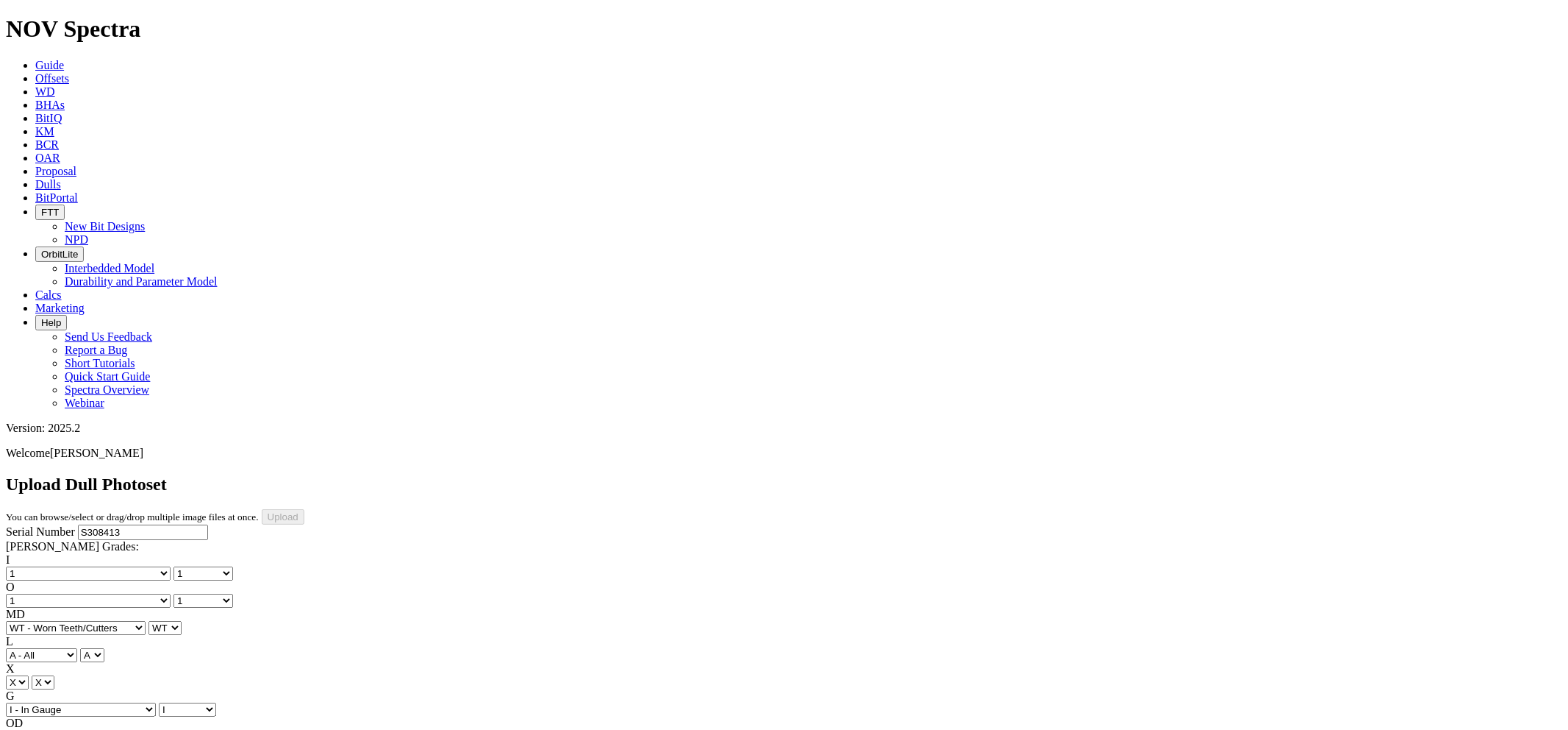
select select "number:1"
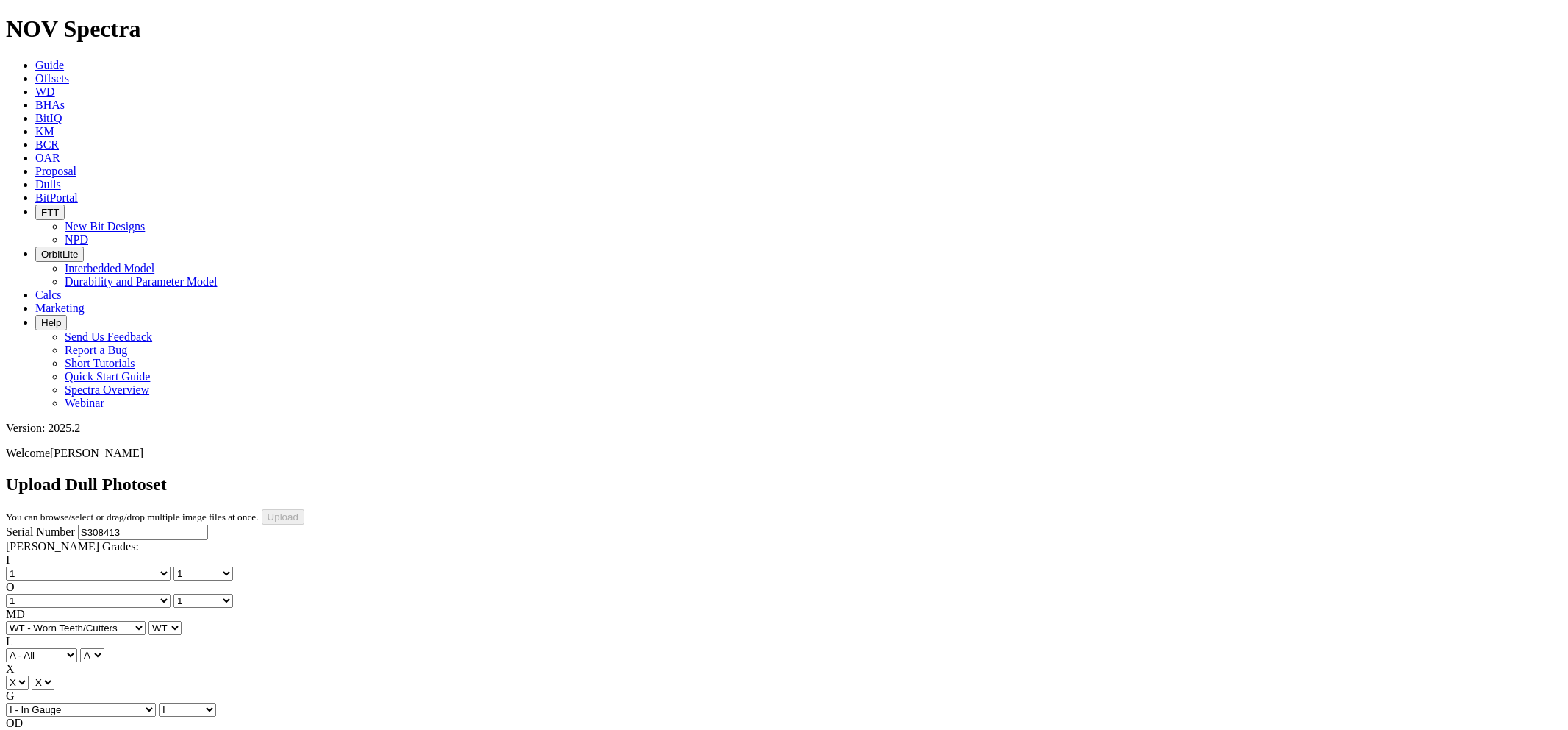
select select "string:WT"
select select "string:I"
select select "string:CT"
select select "string:TD"
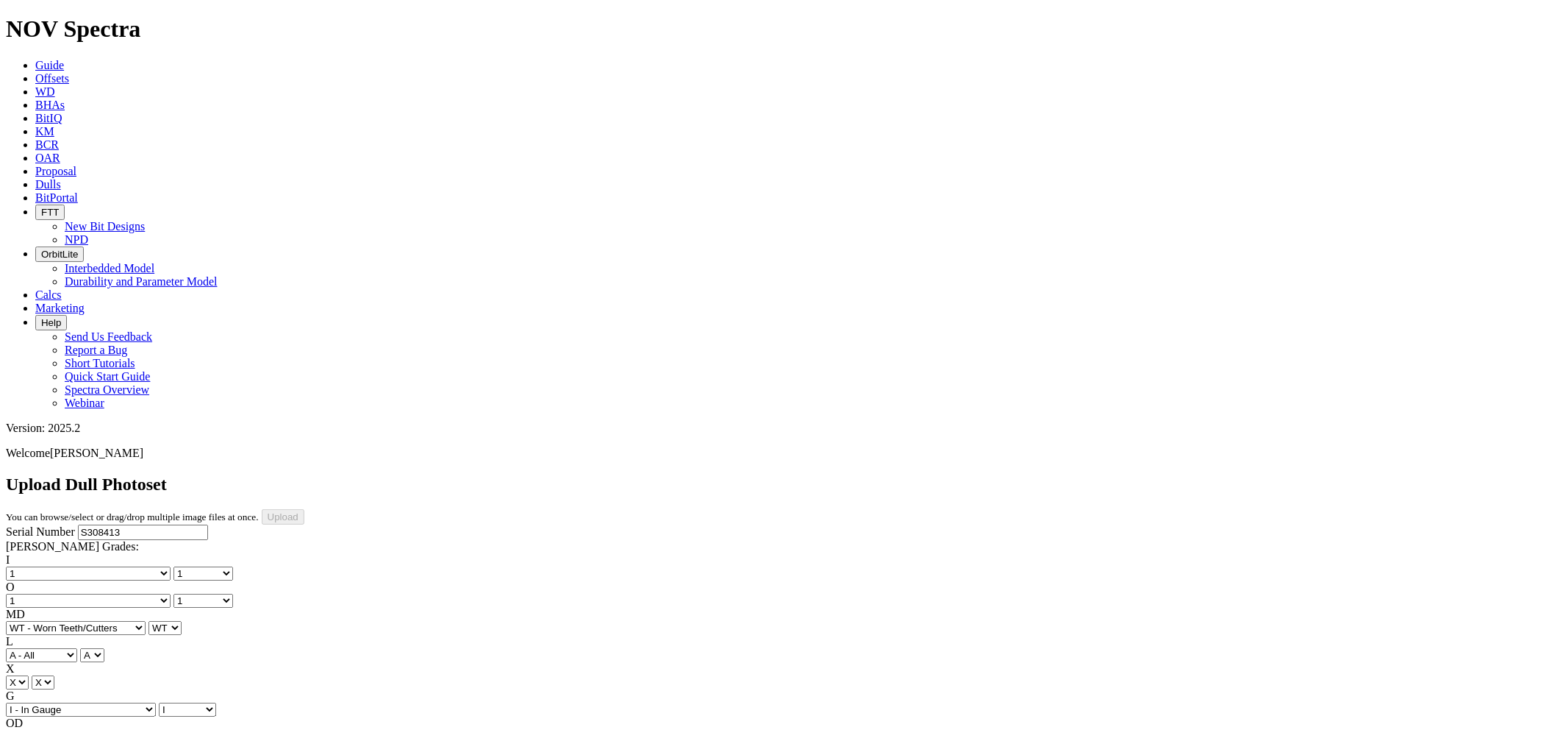
select select "string:BladePhoto2"
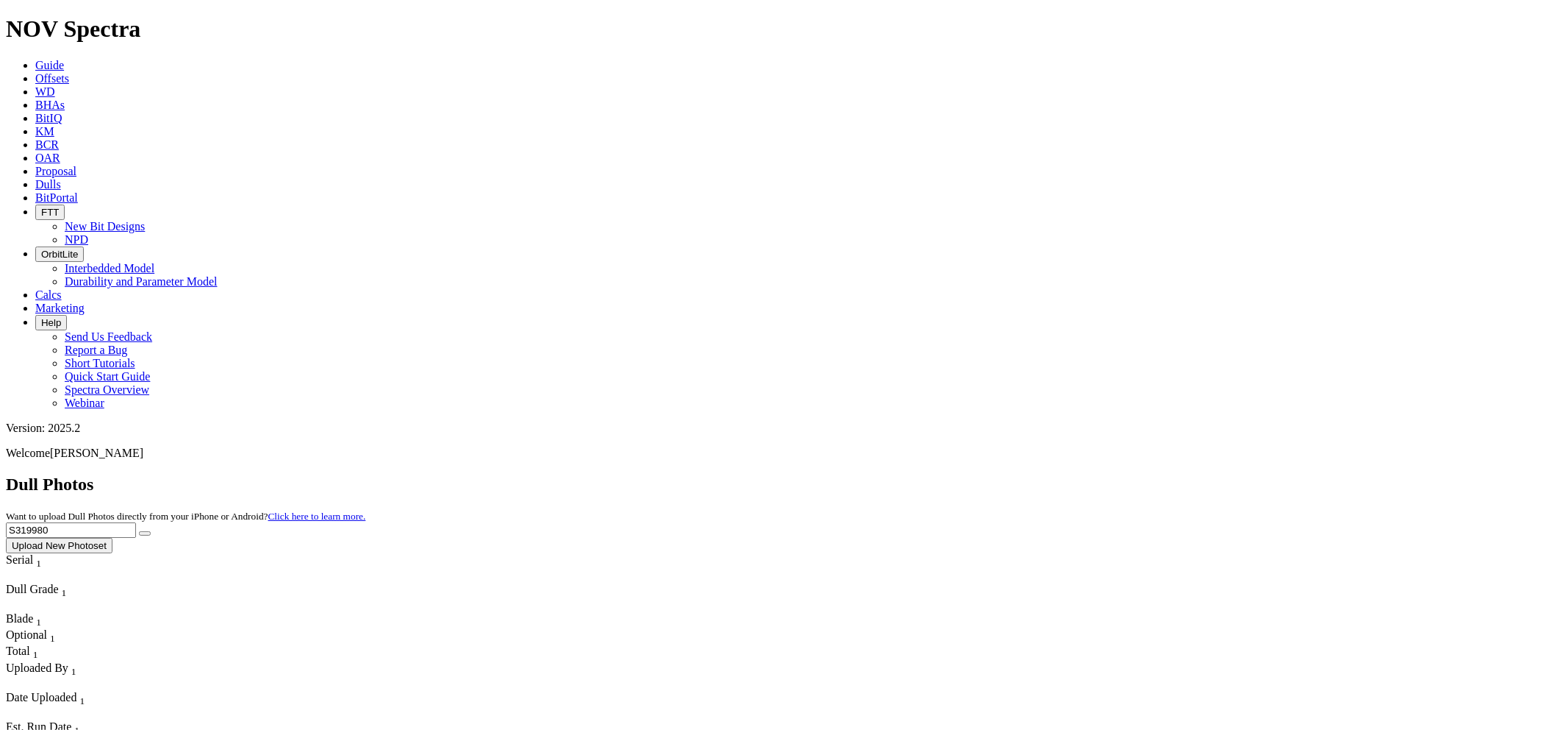
drag, startPoint x: 1265, startPoint y: 66, endPoint x: 1177, endPoint y: 62, distance: 88.1
click at [1177, 474] on div "Dull Photos Want to upload Dull Photos directly from your iPhone or Android? Cl…" at bounding box center [784, 513] width 1556 height 78
paste input "08413"
click at [139, 531] on button "submit" at bounding box center [145, 533] width 12 height 4
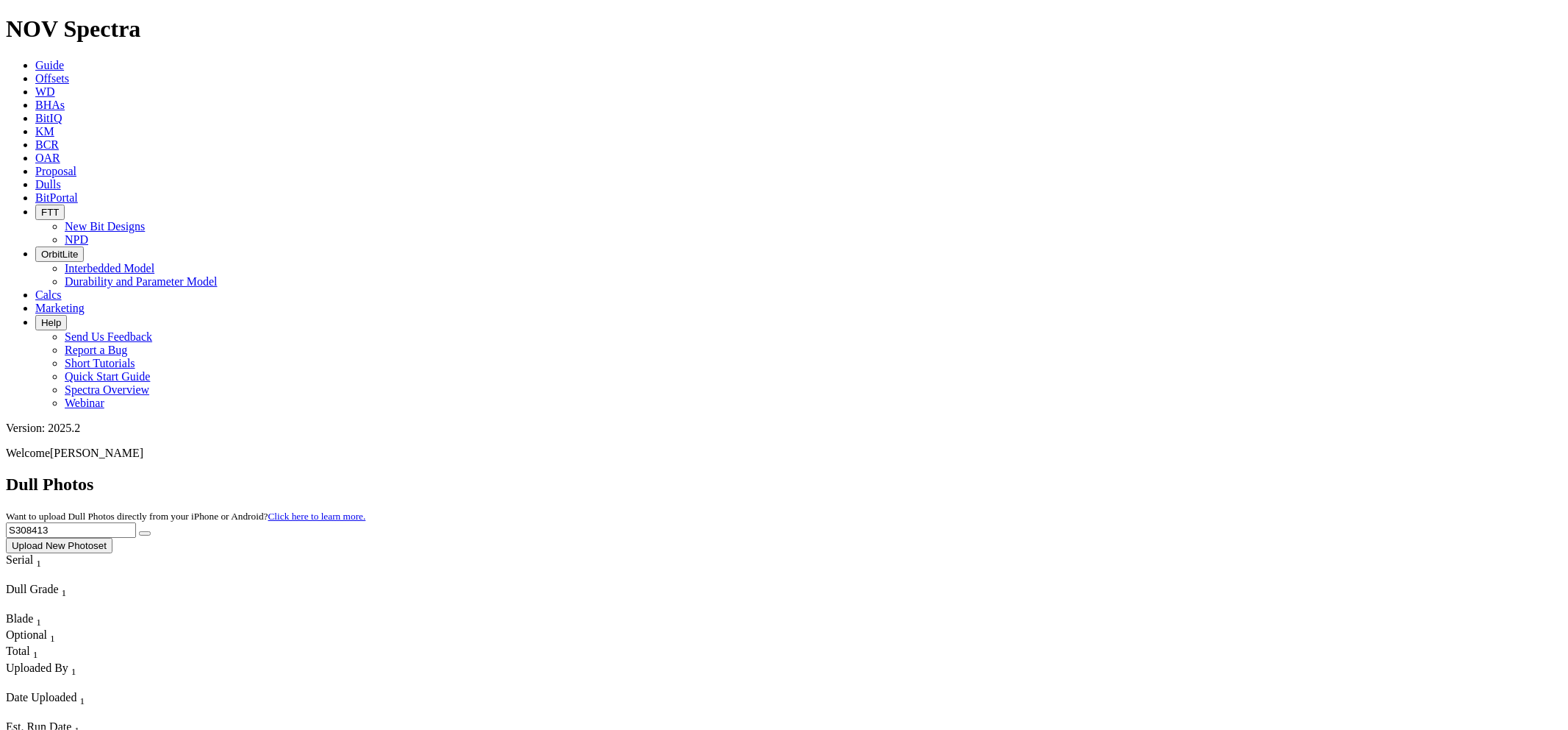
drag, startPoint x: 1269, startPoint y: 66, endPoint x: 1166, endPoint y: 55, distance: 103.6
click at [1139, 474] on div "Dull Photos Want to upload Dull Photos directly from your iPhone or Android? Cl…" at bounding box center [784, 513] width 1556 height 78
paste input "2065"
type input "S320653"
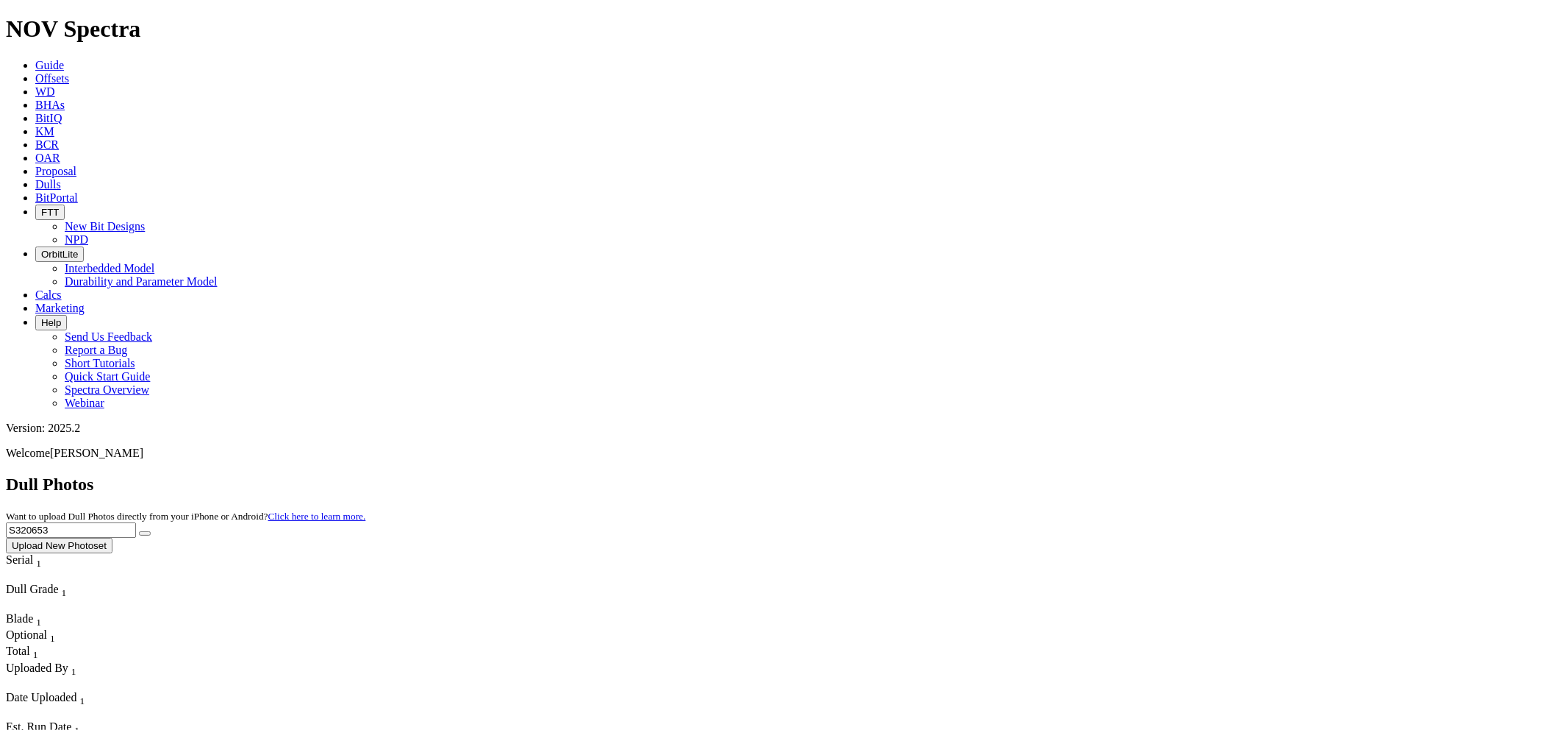
click at [139, 531] on button "submit" at bounding box center [145, 533] width 12 height 4
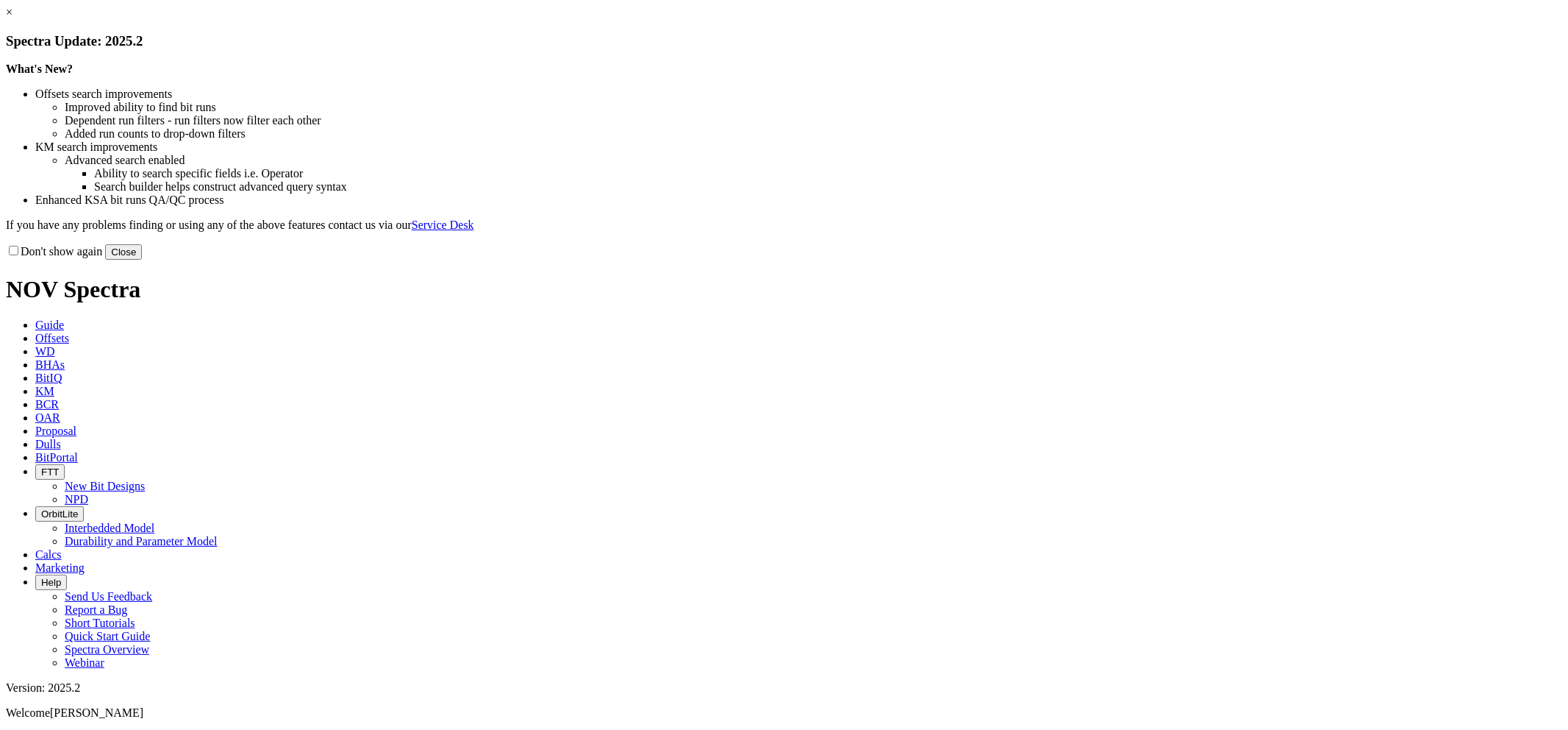
click at [13, 19] on link "×" at bounding box center [9, 12] width 7 height 13
